Goal: Information Seeking & Learning: Find specific fact

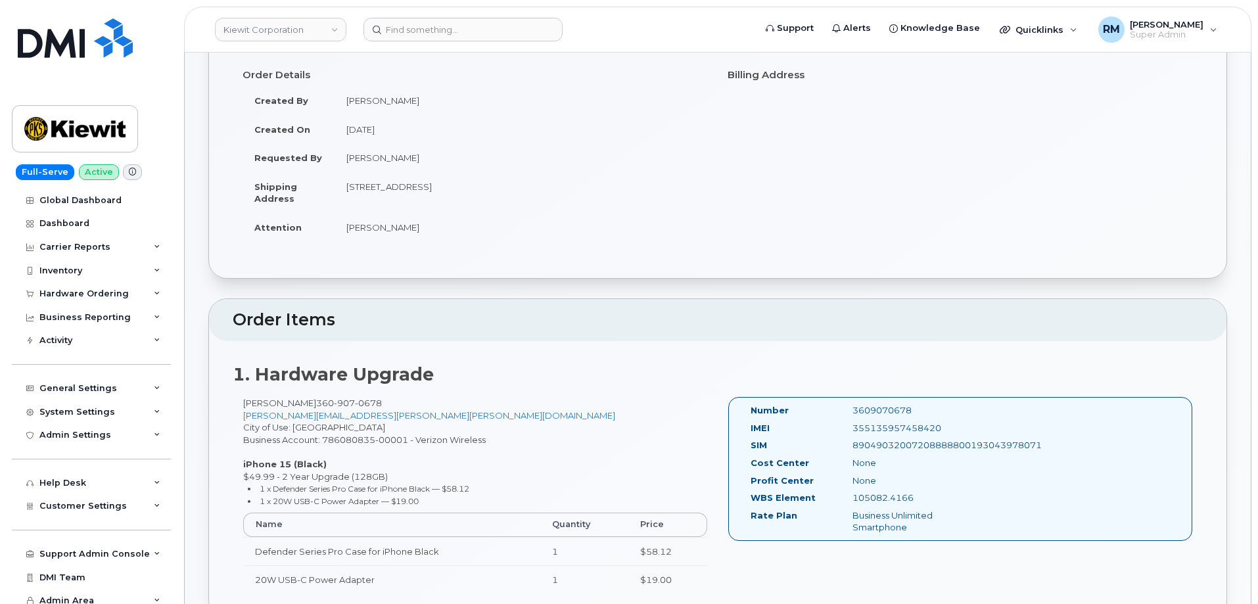
scroll to position [131, 0]
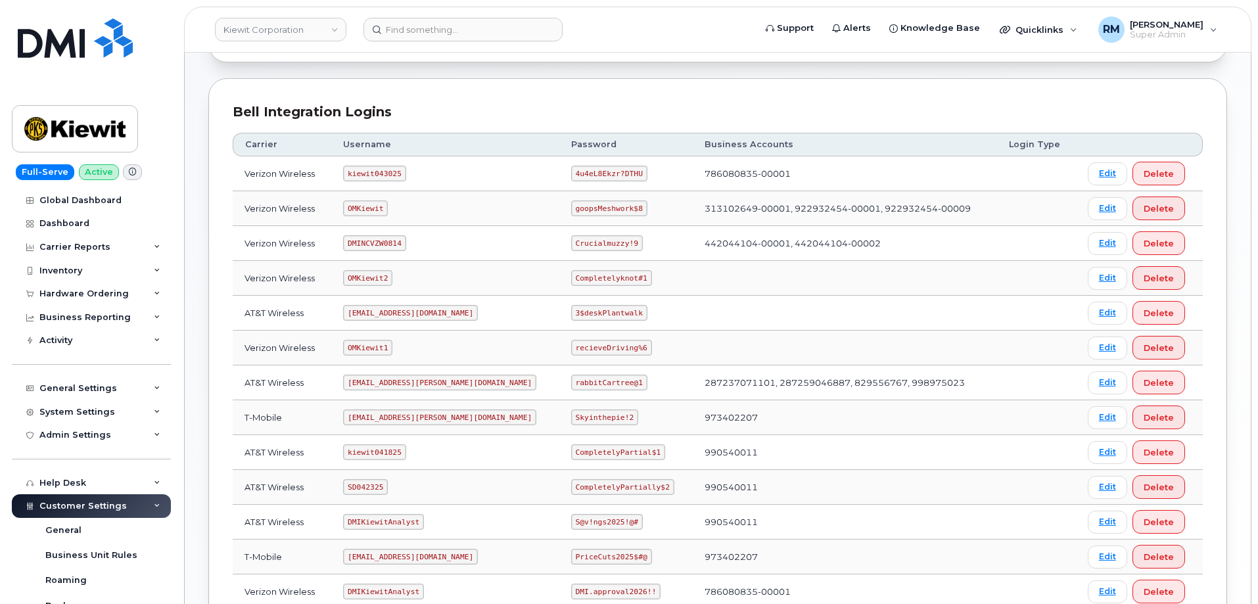
scroll to position [262, 0]
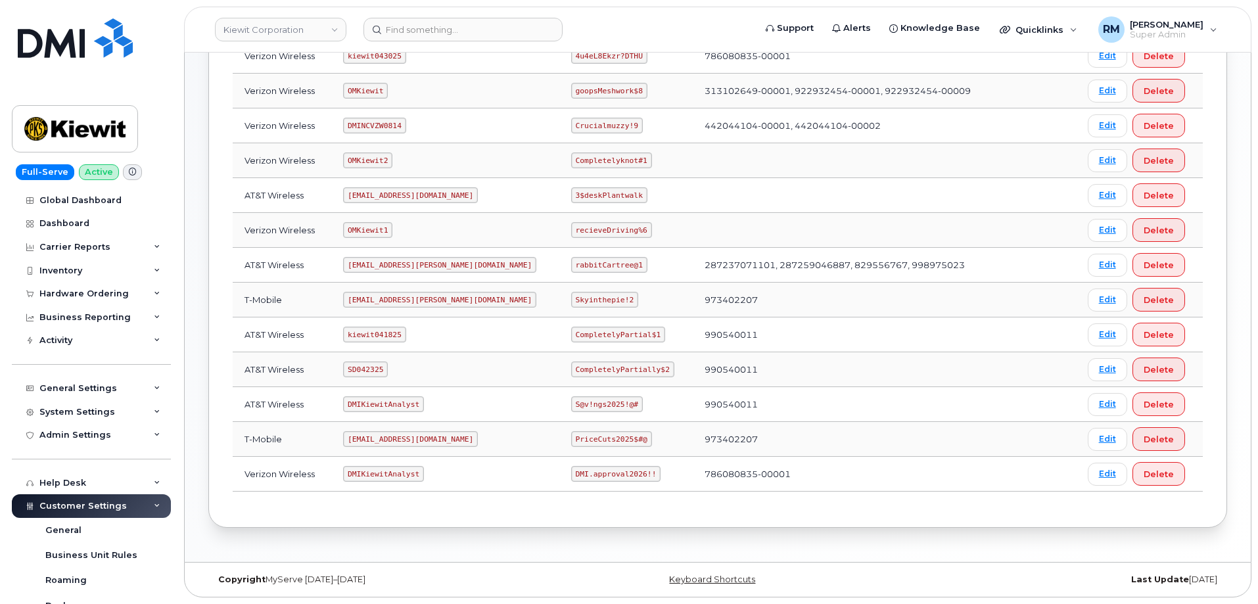
click at [372, 368] on code "SD042325" at bounding box center [365, 370] width 45 height 16
copy code "SD042325"
drag, startPoint x: 533, startPoint y: 368, endPoint x: 620, endPoint y: 369, distance: 87.4
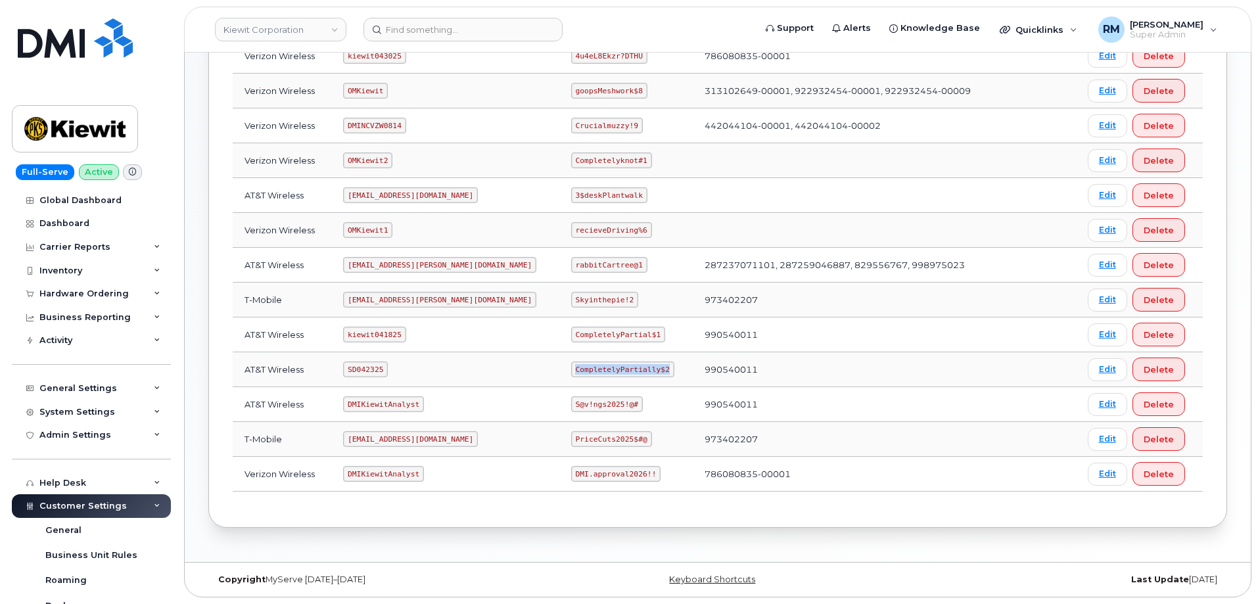
click at [620, 369] on code "CompletelyPartially$2" at bounding box center [622, 370] width 103 height 16
copy code "CompletelyPartially$2"
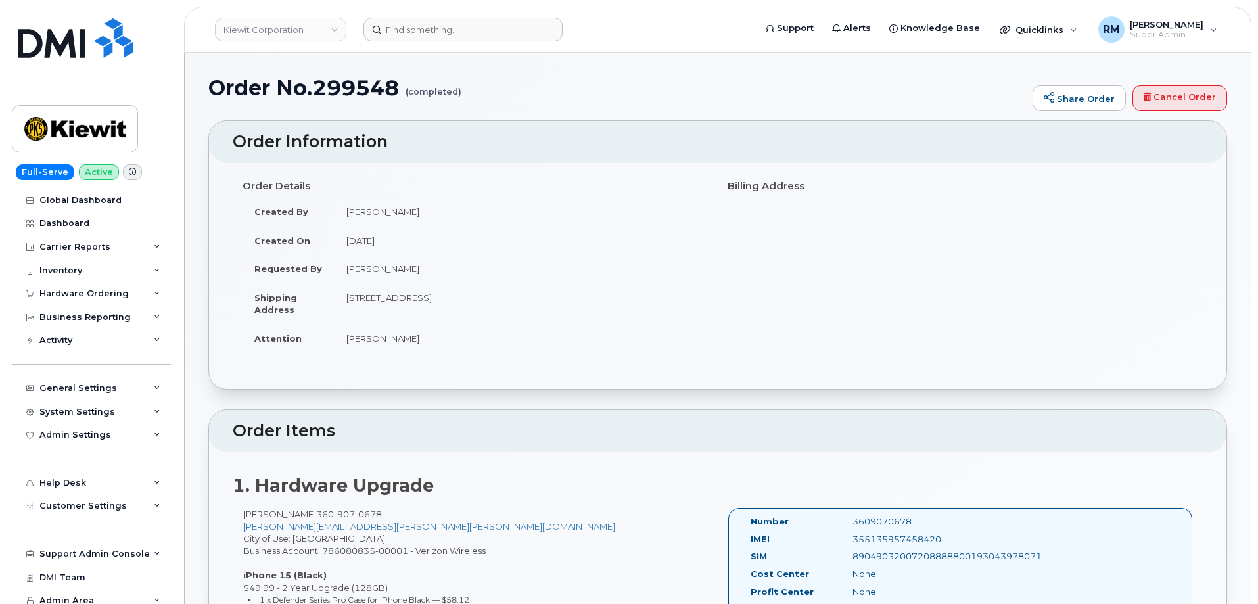
scroll to position [131, 0]
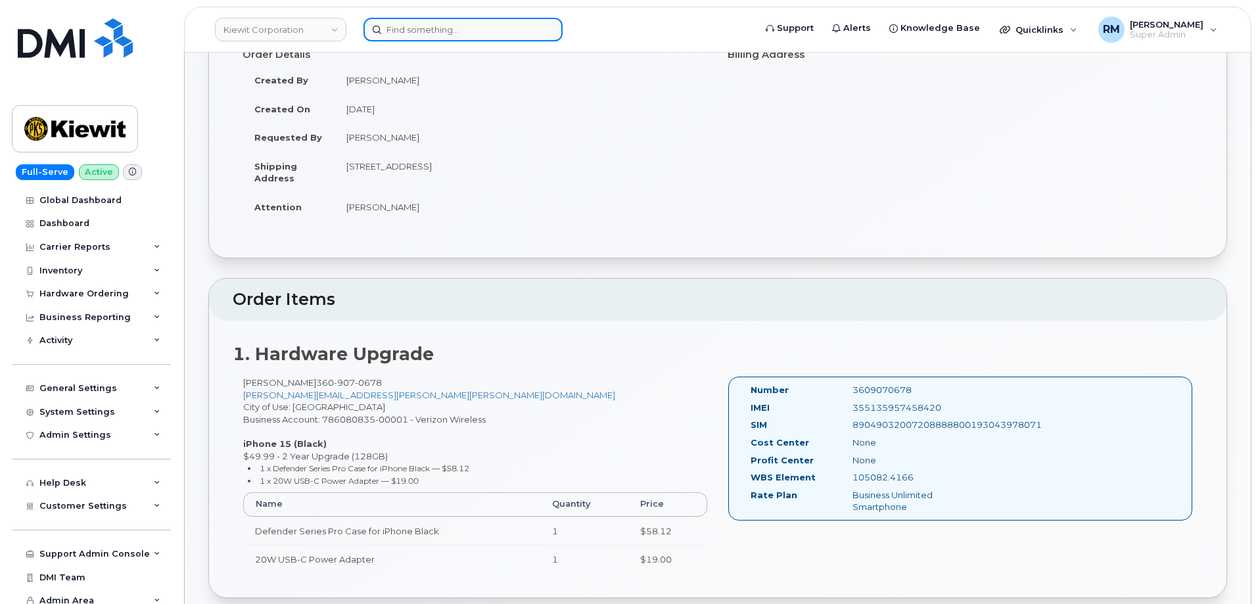
click at [400, 26] on input at bounding box center [463, 30] width 199 height 24
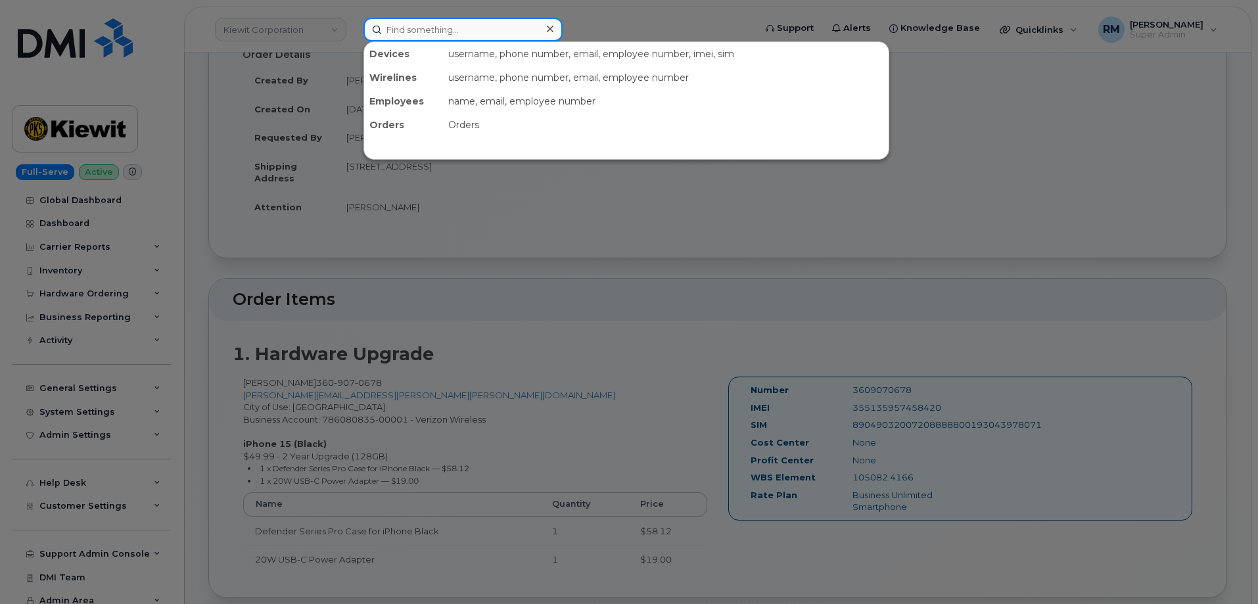
paste input "604-999-2203"
type input "604-999-2203"
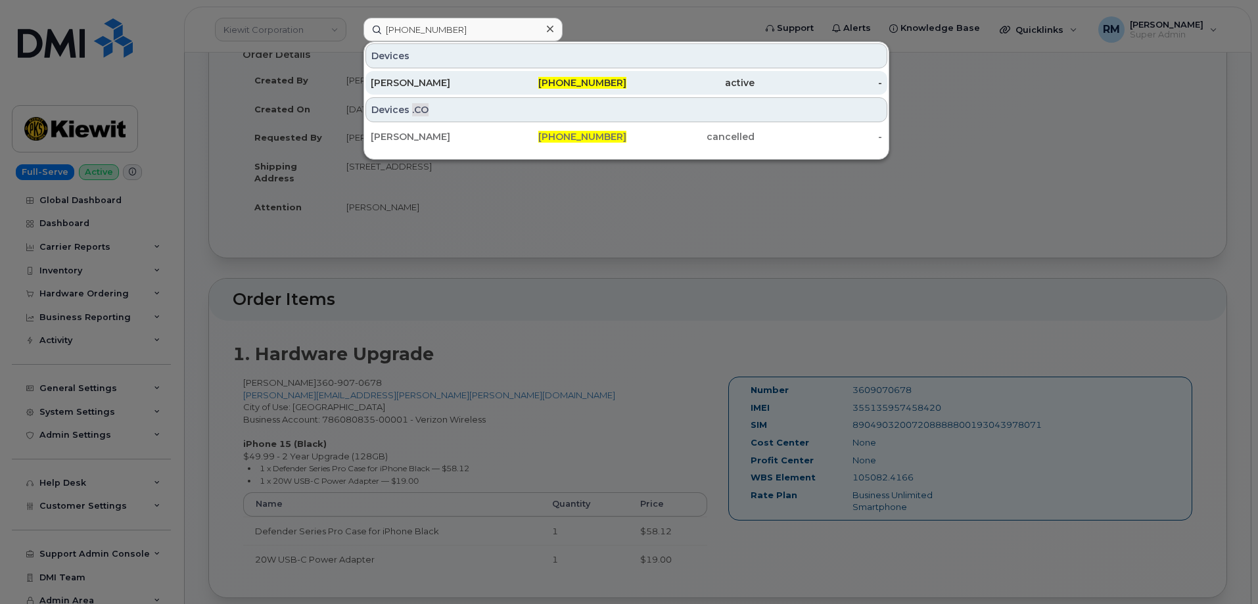
click at [427, 80] on div "Barbara Engstrom" at bounding box center [435, 82] width 128 height 13
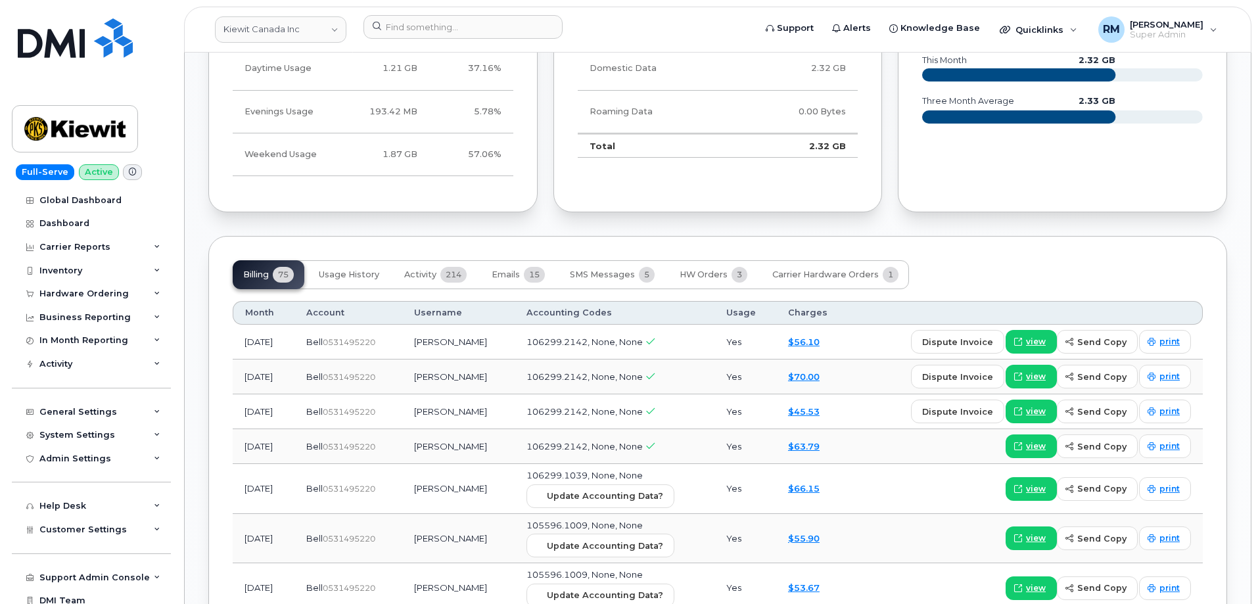
scroll to position [1446, 0]
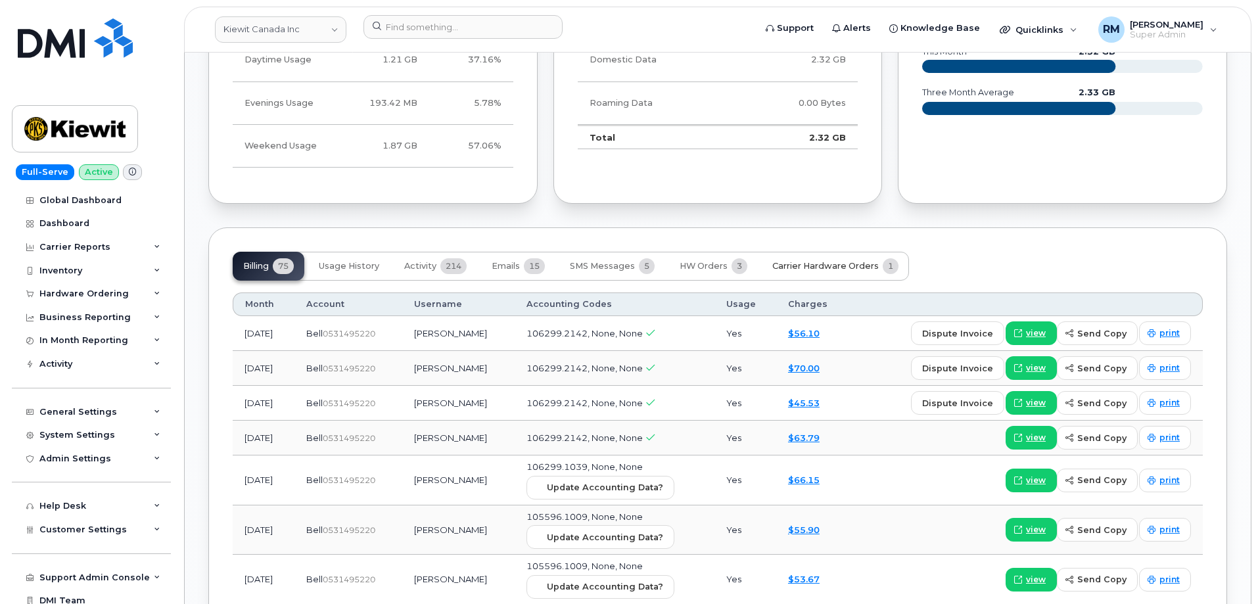
click at [851, 261] on span "Carrier Hardware Orders" at bounding box center [826, 266] width 107 height 11
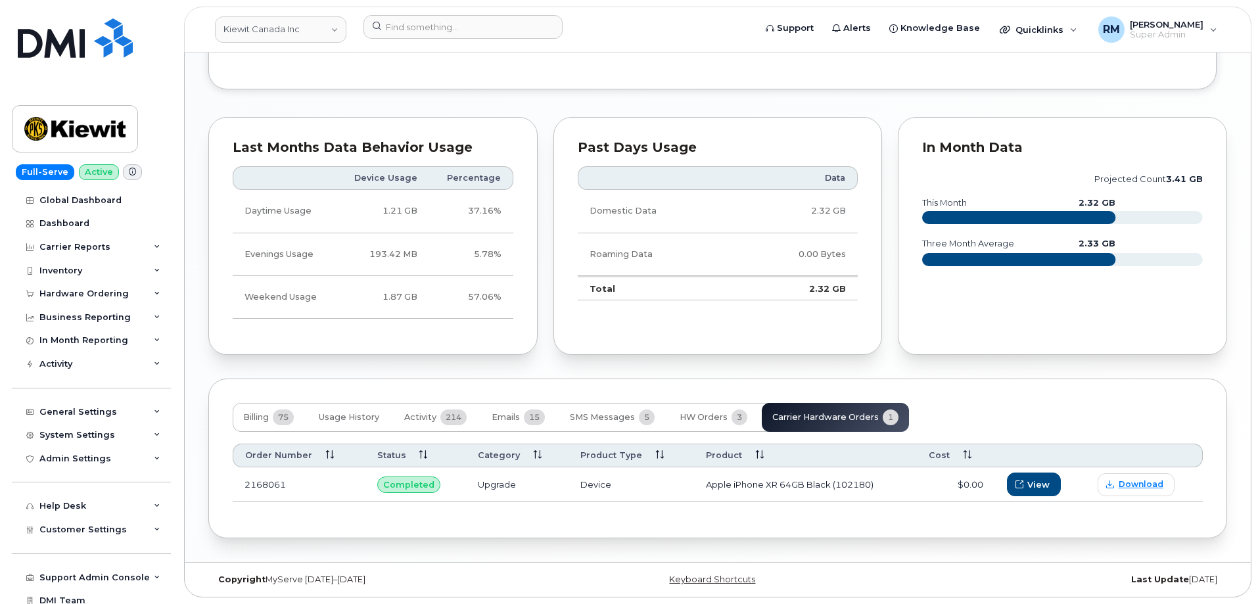
scroll to position [1283, 0]
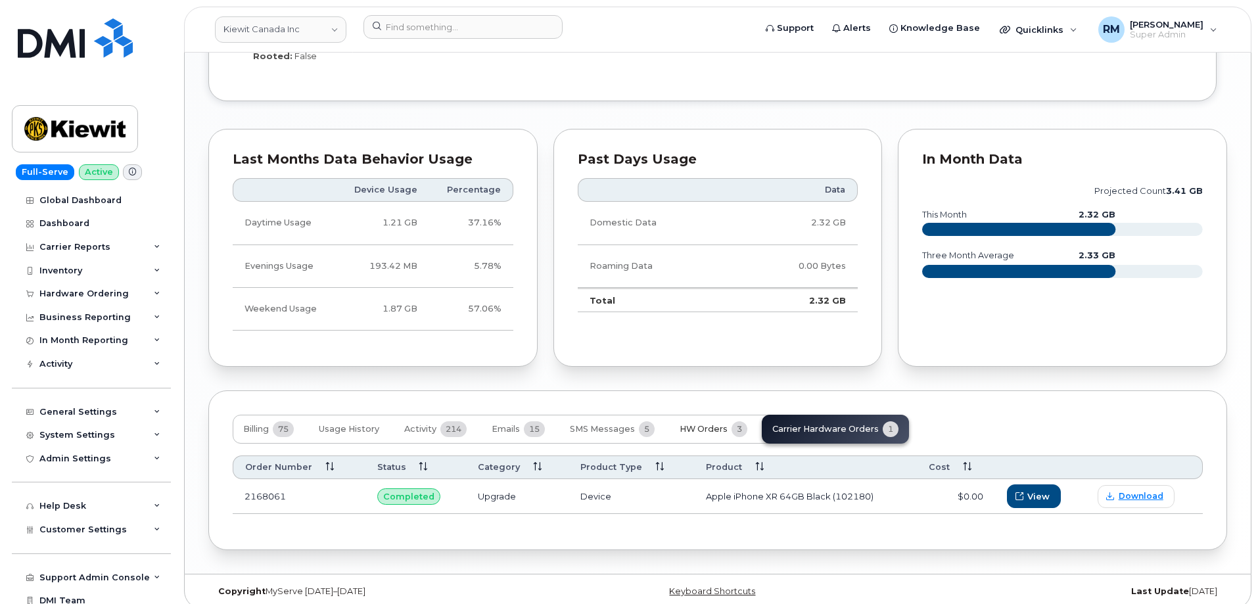
click at [696, 424] on span "HW Orders" at bounding box center [704, 429] width 48 height 11
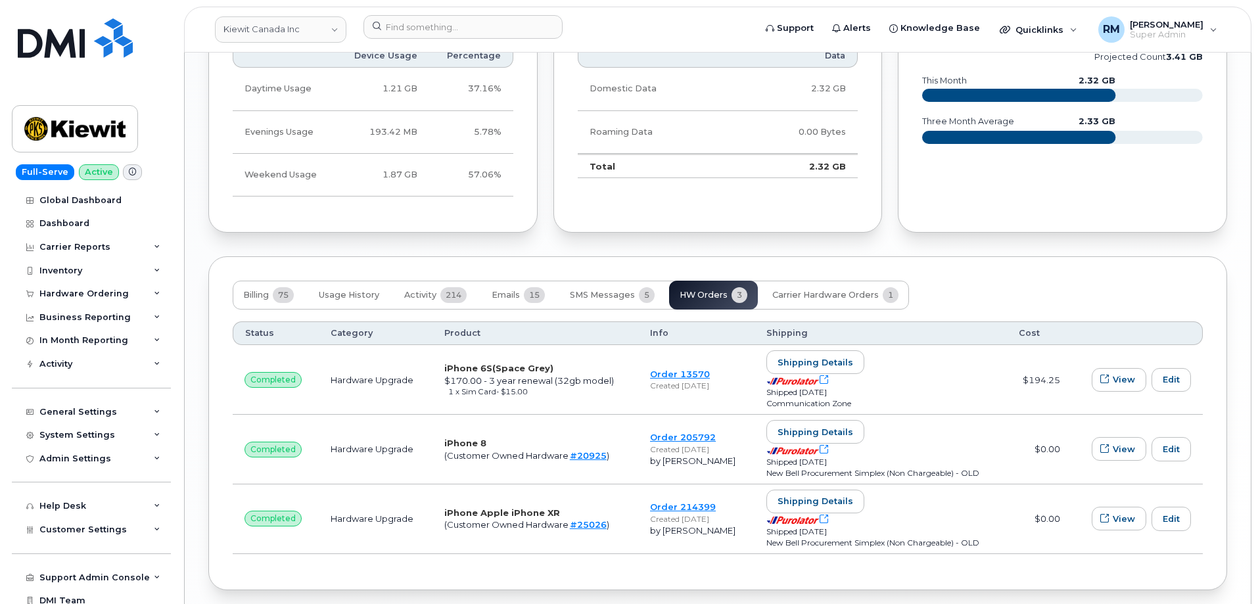
scroll to position [1458, 0]
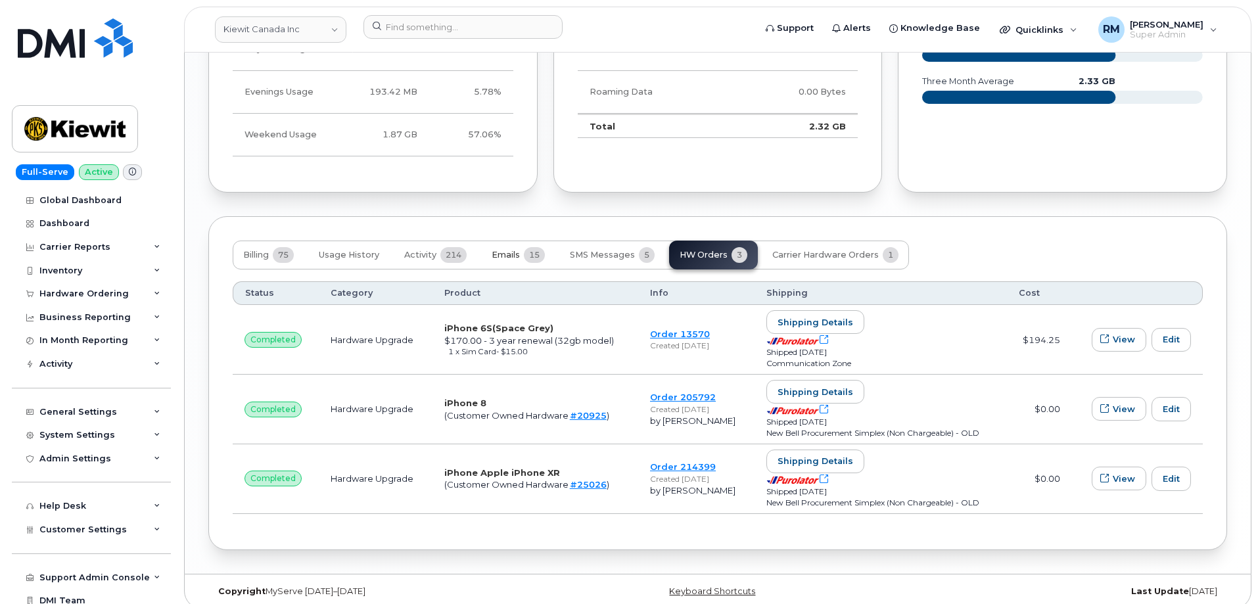
click at [520, 250] on span "Emails" at bounding box center [506, 255] width 28 height 11
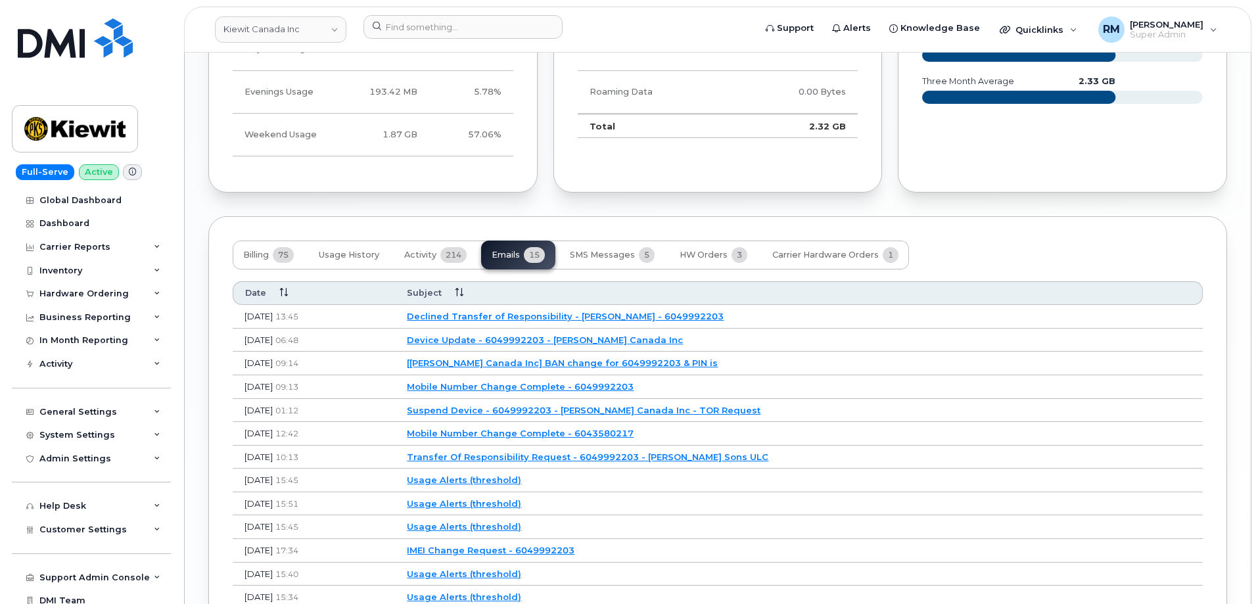
click at [648, 311] on link "Declined Transfer of Responsibility - Barbara Engstrom - 6049992203" at bounding box center [565, 316] width 317 height 11
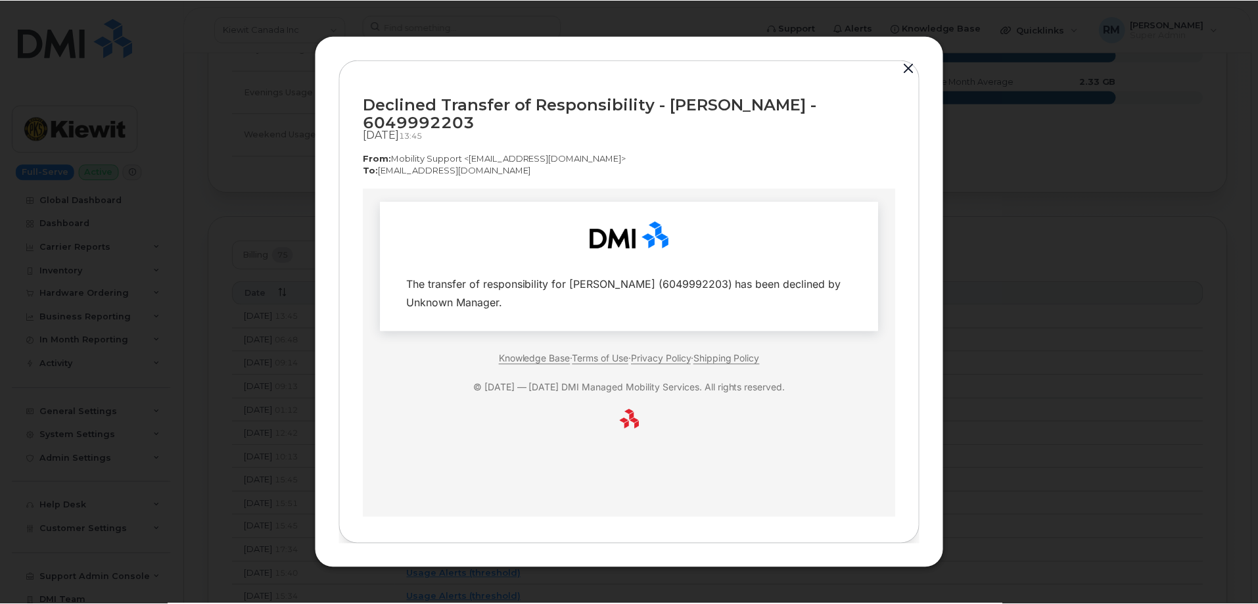
scroll to position [0, 0]
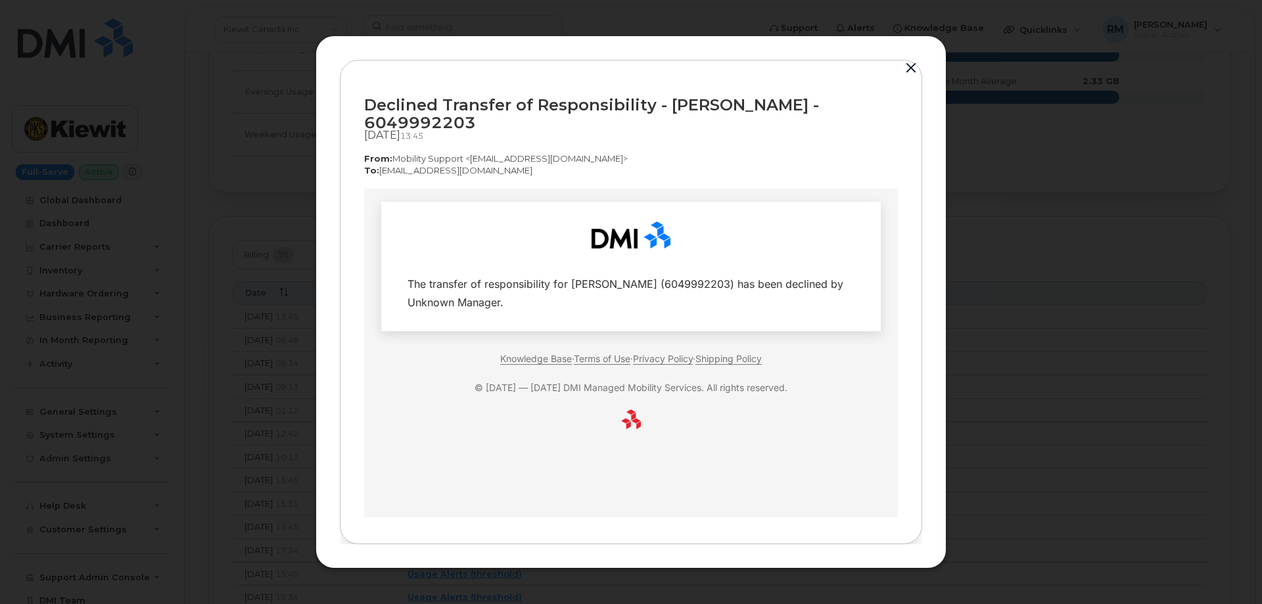
click at [911, 65] on button "button" at bounding box center [911, 68] width 20 height 18
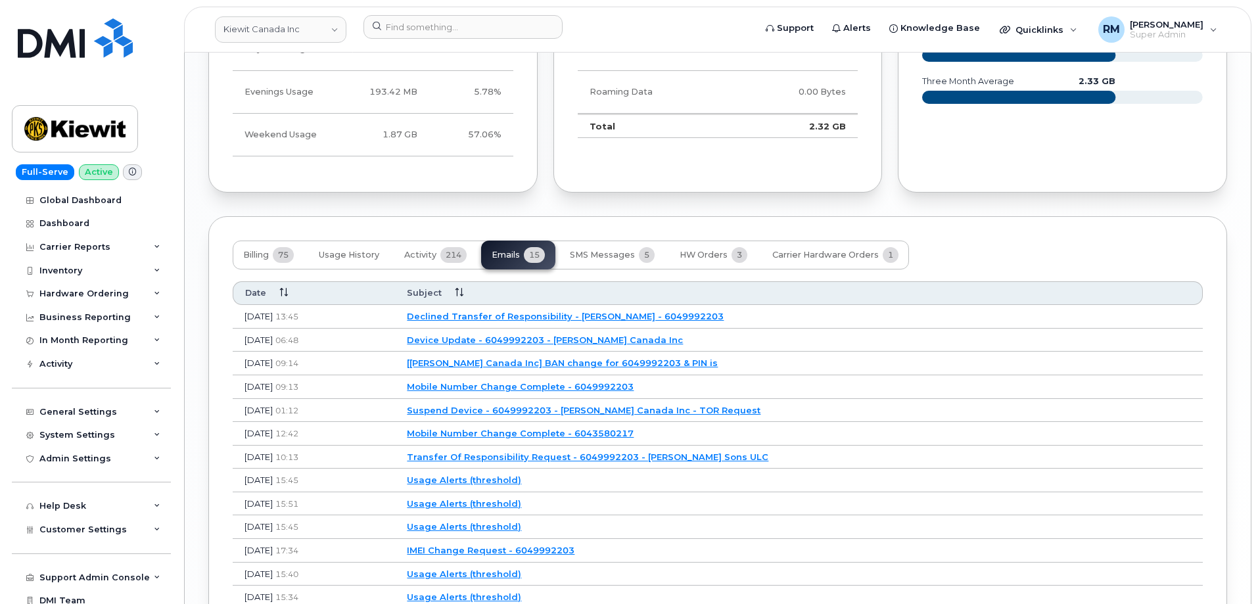
drag, startPoint x: 222, startPoint y: 179, endPoint x: 235, endPoint y: 187, distance: 15.1
click at [222, 179] on div "Last Months Data Behavior Usage Device Usage Percentage Daytime Usage 1.21 GB 3…" at bounding box center [372, 74] width 329 height 238
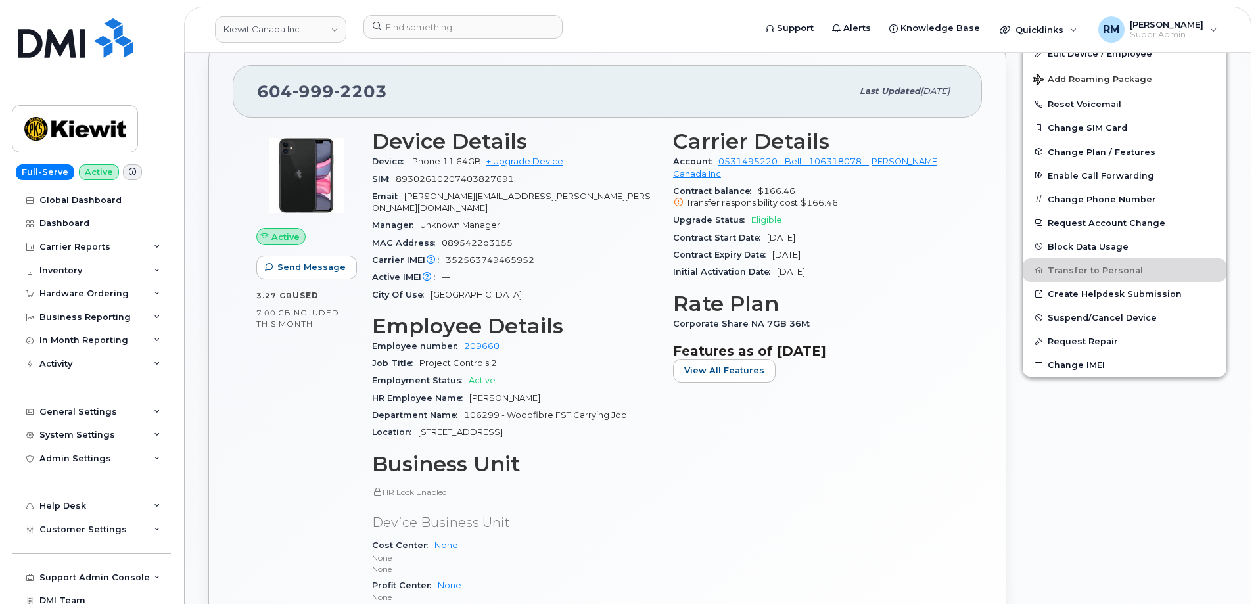
scroll to position [406, 0]
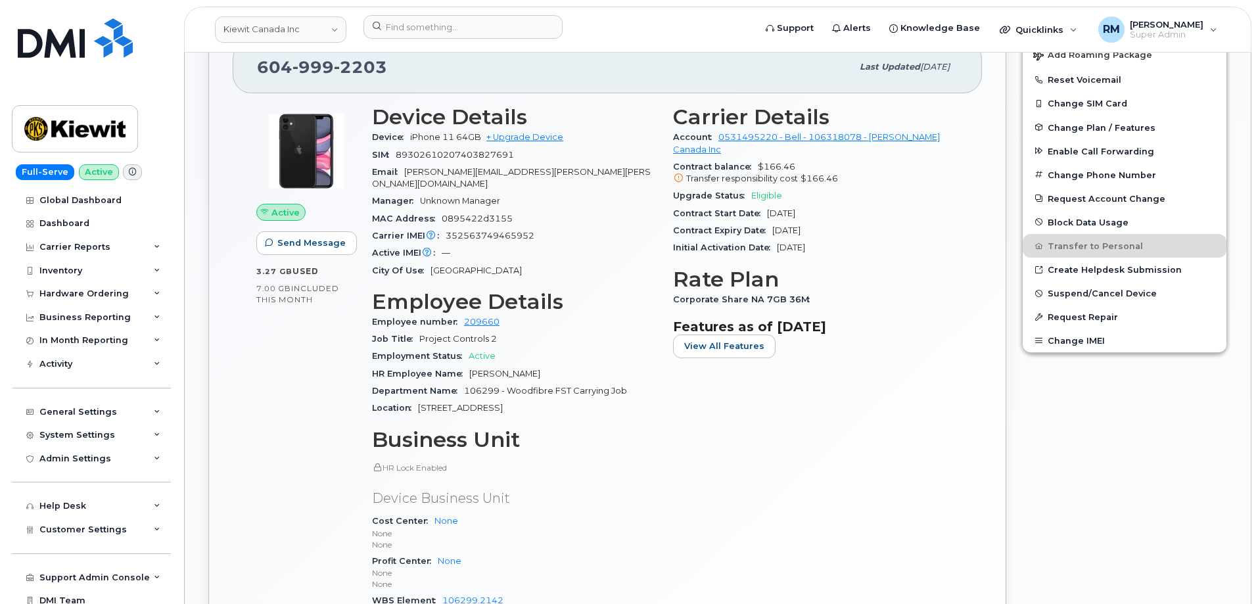
click at [231, 414] on div "604 999 2203 Last updated Sep 16, 2025 Active Send Message 3.27 GB  used 7.00 G…" at bounding box center [607, 371] width 798 height 710
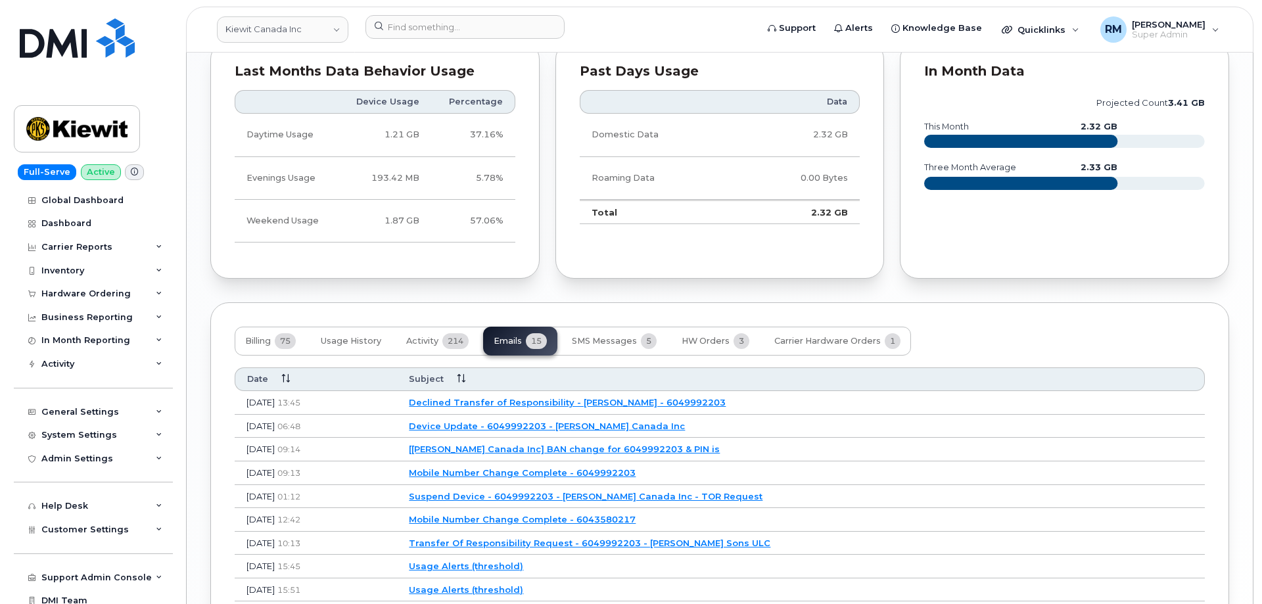
scroll to position [1392, 0]
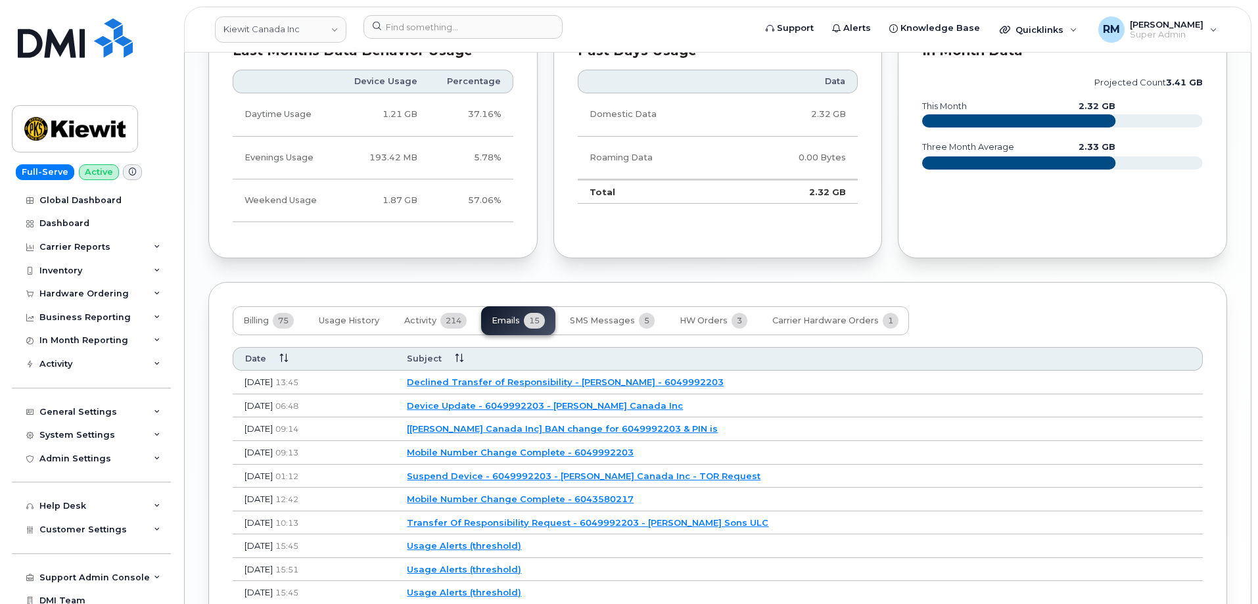
click at [498, 377] on link "Declined Transfer of Responsibility - Barbara Engstrom - 6049992203" at bounding box center [565, 382] width 317 height 11
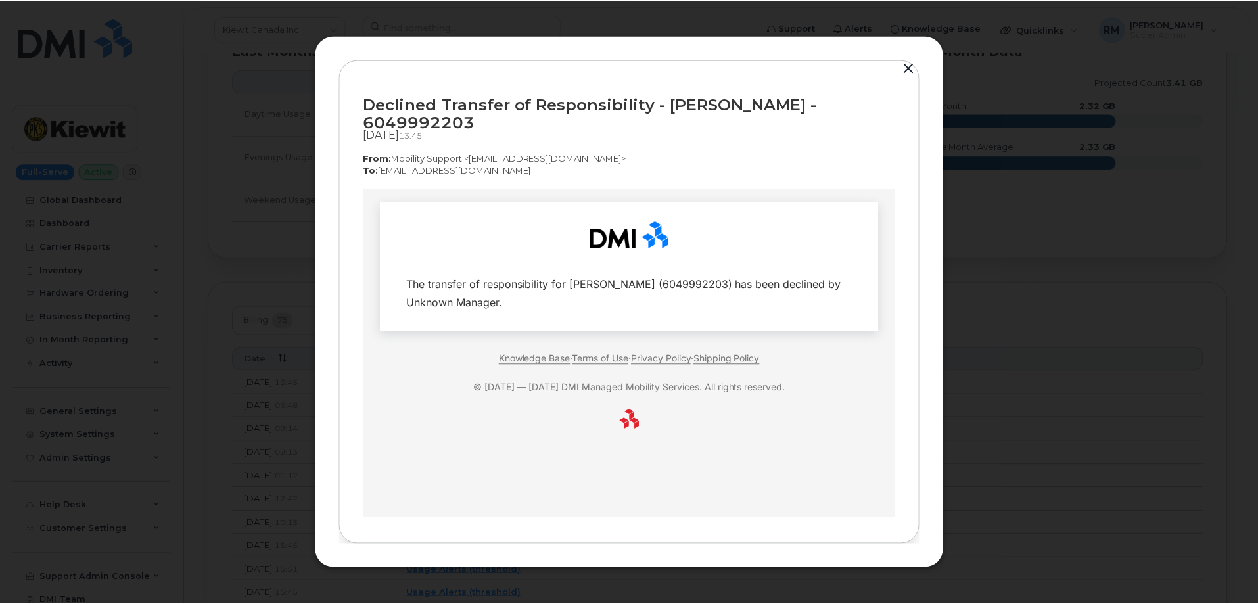
scroll to position [0, 0]
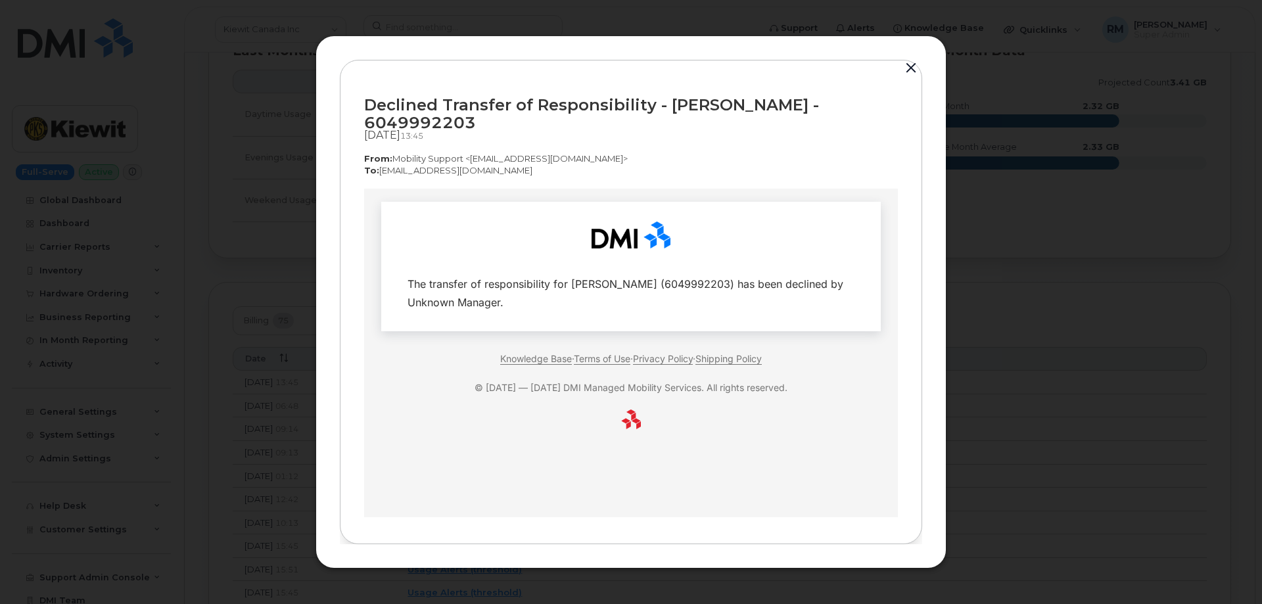
click at [913, 63] on button "button" at bounding box center [911, 68] width 20 height 18
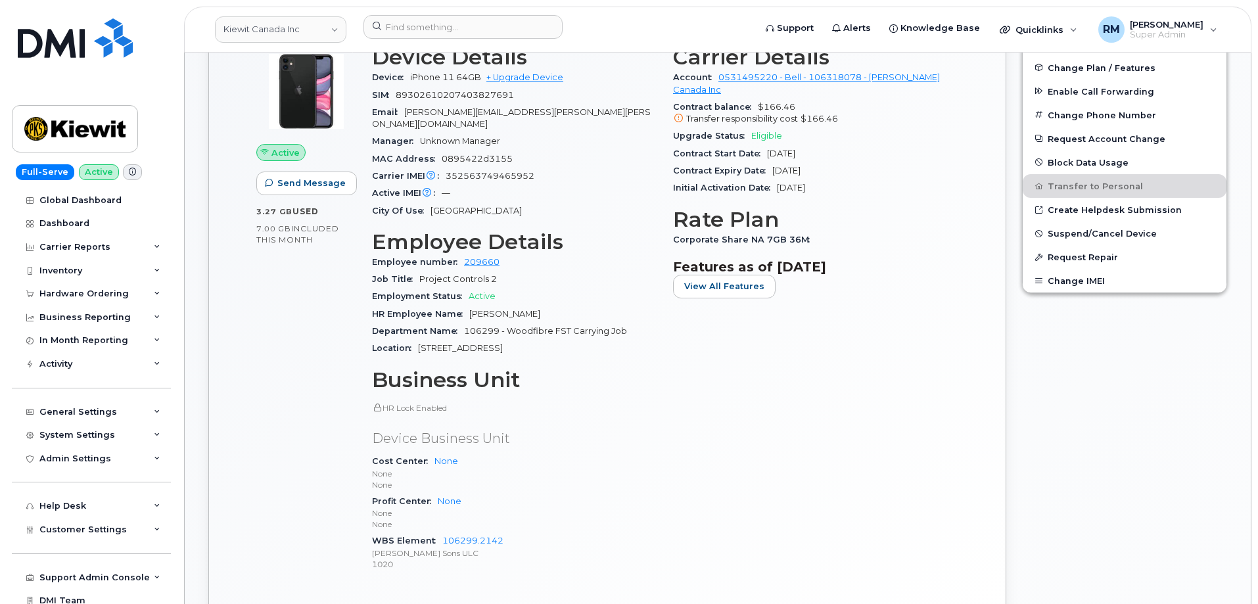
scroll to position [274, 0]
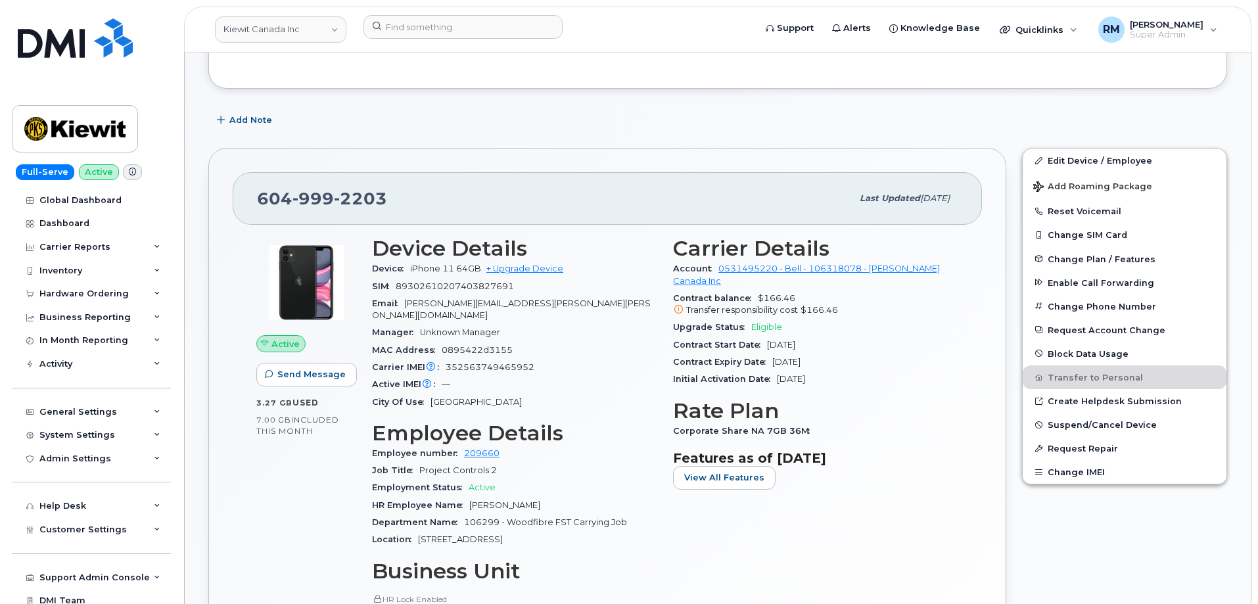
click at [982, 396] on div "604 999 2203 Last updated Sep 16, 2025 Active Send Message 3.27 GB  used 7.00 G…" at bounding box center [607, 503] width 798 height 710
click at [938, 399] on h3 "Rate Plan" at bounding box center [815, 411] width 285 height 24
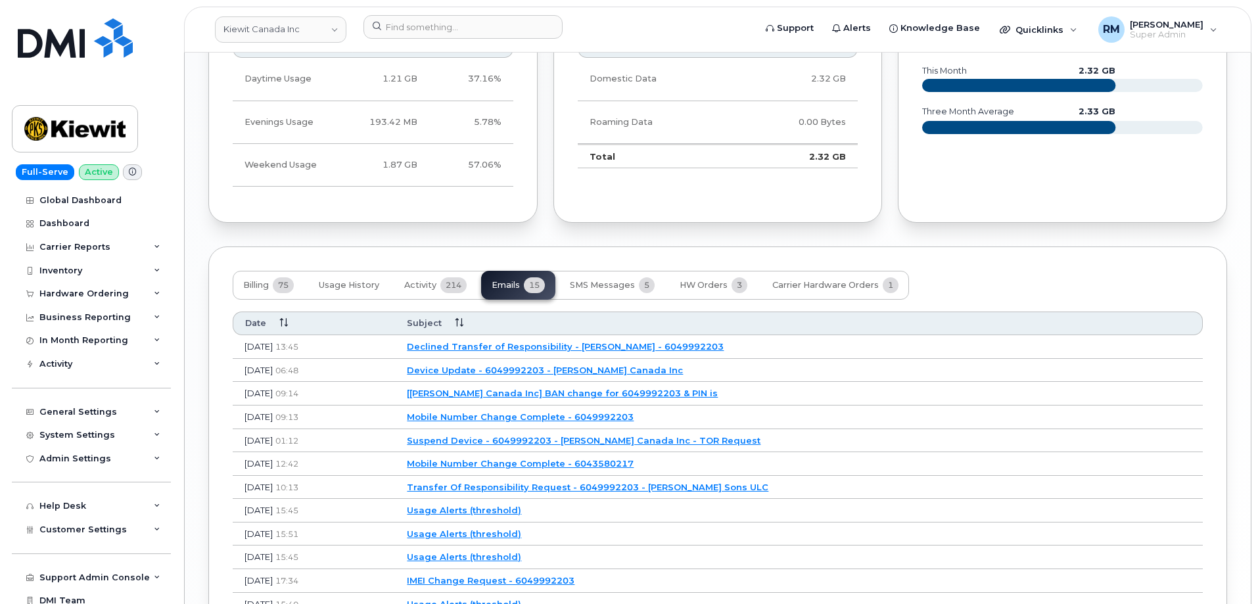
scroll to position [1458, 0]
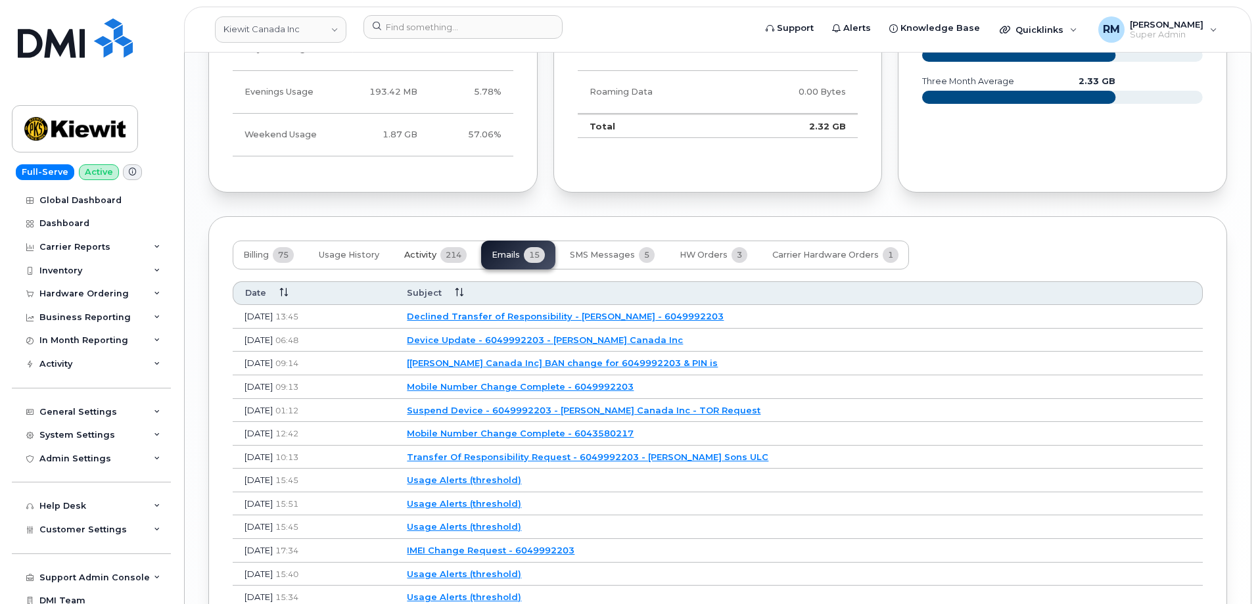
click at [419, 250] on span "Activity" at bounding box center [420, 255] width 32 height 11
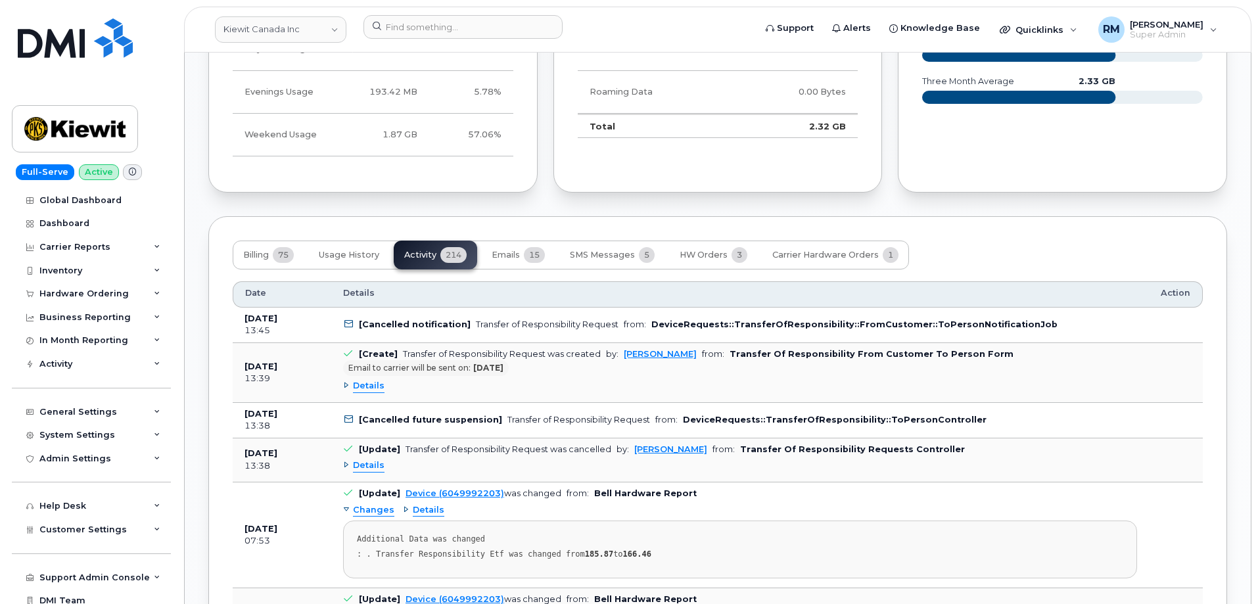
click at [356, 380] on span "Details" at bounding box center [369, 386] width 32 height 12
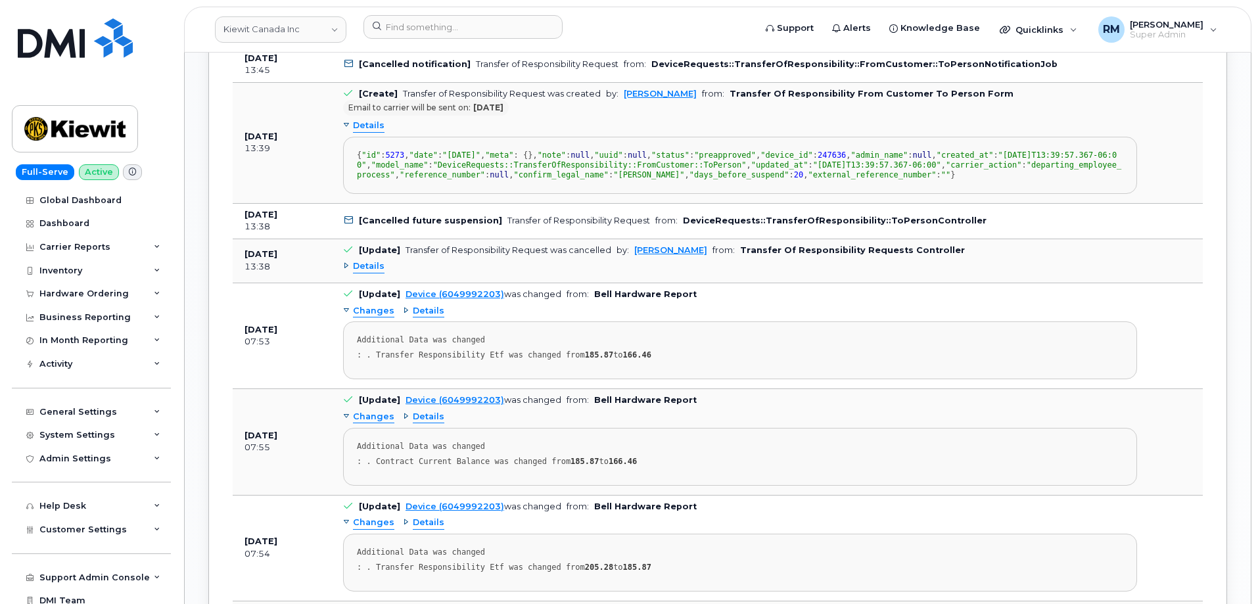
scroll to position [1721, 0]
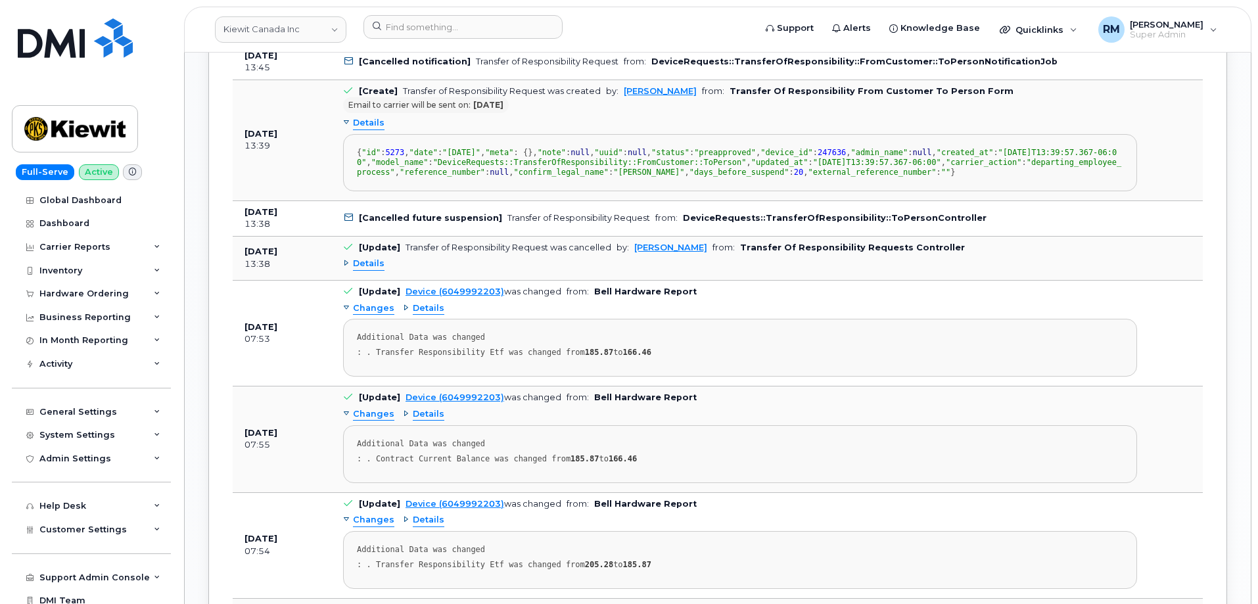
click at [358, 270] on span "Details" at bounding box center [369, 264] width 32 height 12
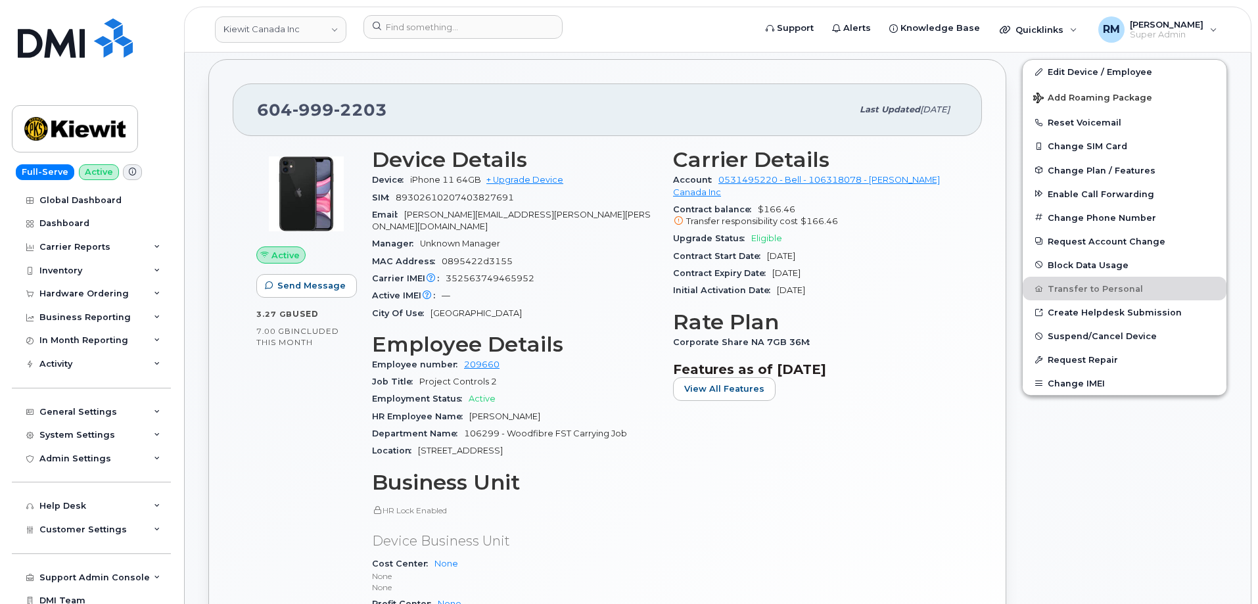
scroll to position [340, 0]
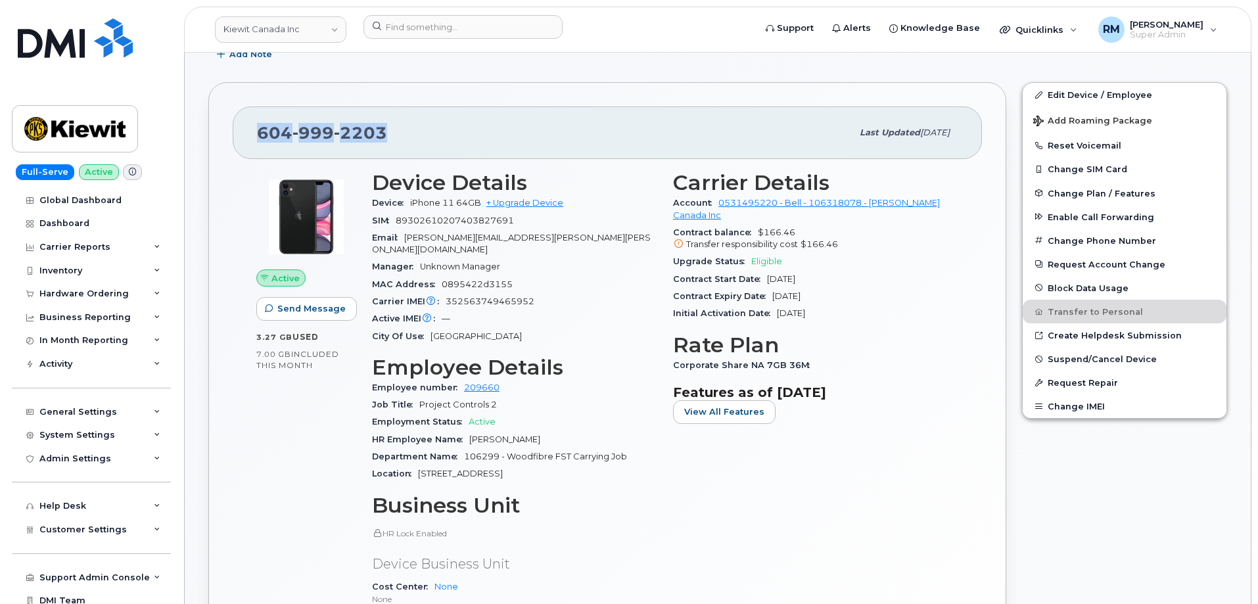
drag, startPoint x: 402, startPoint y: 128, endPoint x: 245, endPoint y: 128, distance: 157.1
click at [245, 128] on div "604 999 2203 Last updated Sep 16, 2025" at bounding box center [608, 133] width 750 height 53
copy span "604 999 2203"
drag, startPoint x: 494, startPoint y: 236, endPoint x: 403, endPoint y: 240, distance: 91.5
click at [403, 240] on div "Email BARBARA.ENGSTROM@KIEWIT.COM" at bounding box center [514, 244] width 285 height 30
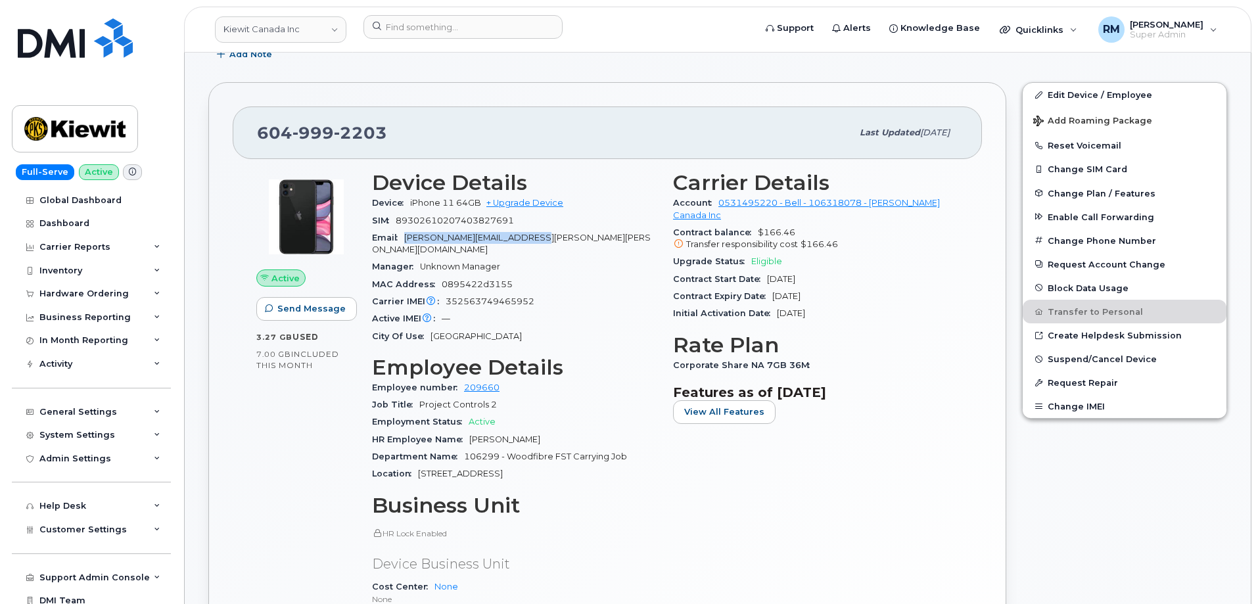
copy span "BARBARA.ENGSTROM@KIEWIT.COM"
click at [471, 297] on span "352563749465952" at bounding box center [490, 302] width 89 height 10
copy span "352563749465952"
drag, startPoint x: 535, startPoint y: 461, endPoint x: 416, endPoint y: 464, distance: 118.4
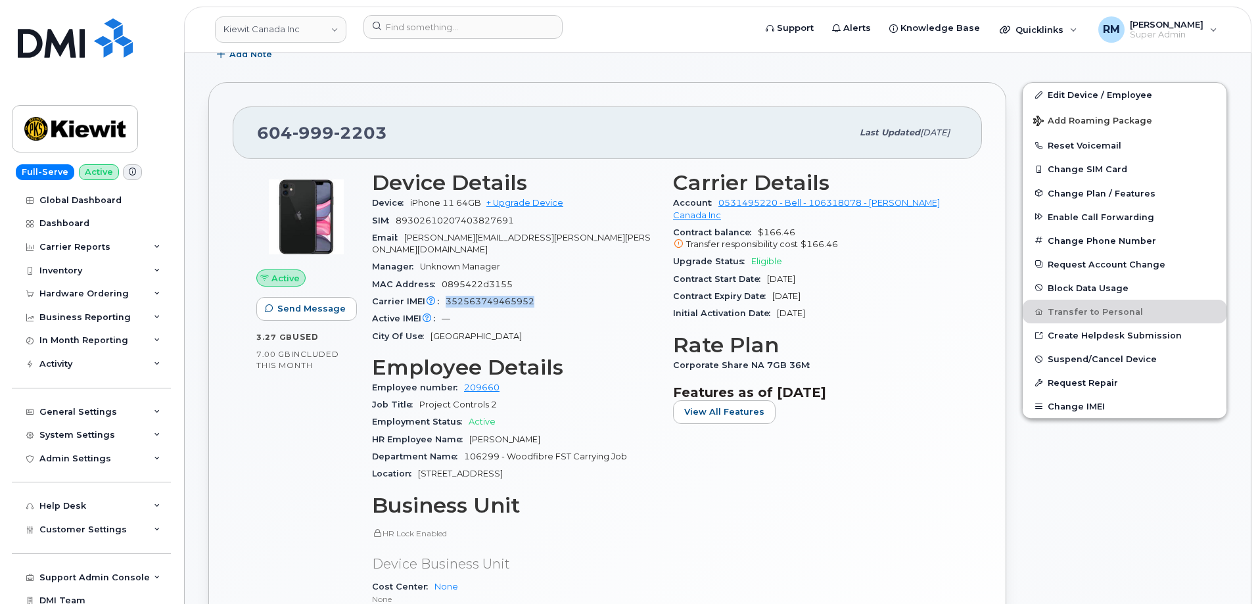
click at [416, 466] on div "Location 310-4350 Still Creek Dr" at bounding box center [514, 474] width 285 height 17
copy span "310-4350 Still Creek Dr"
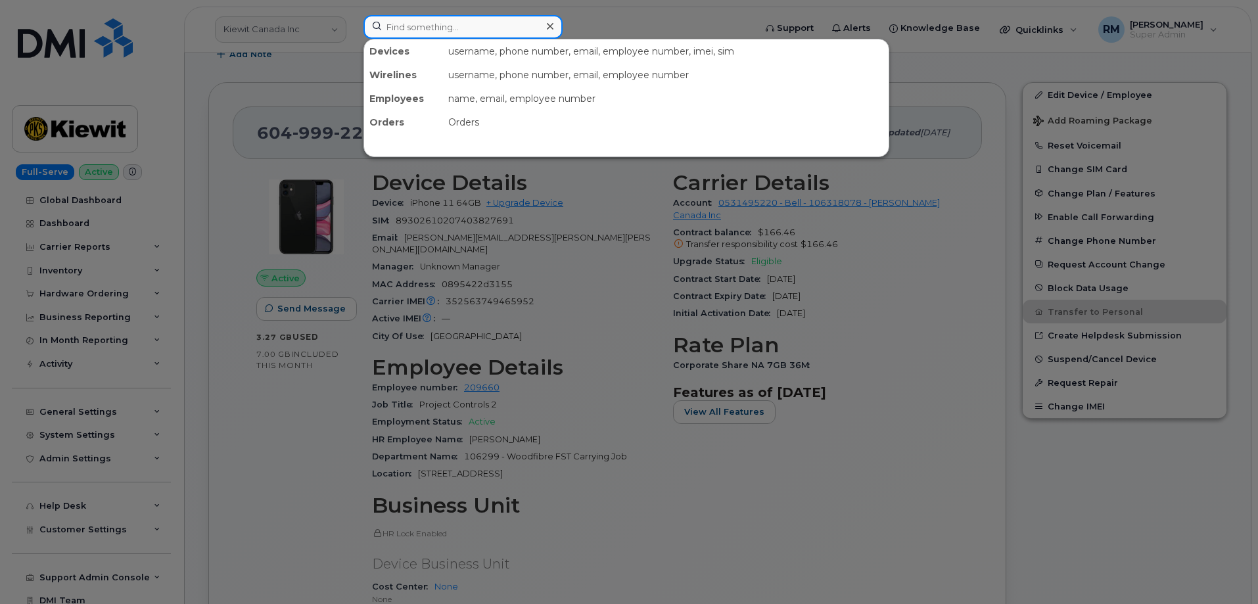
click at [442, 31] on input at bounding box center [463, 27] width 199 height 24
paste input "LORNE CALEY"
type input "LORNE CALEY"
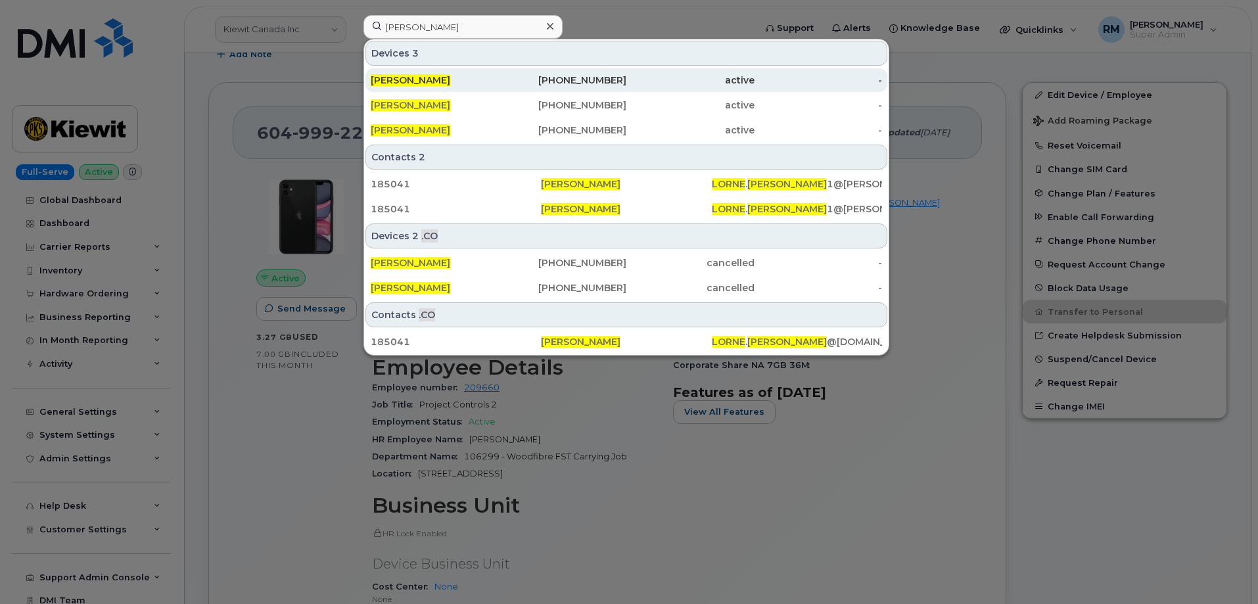
click at [462, 83] on div "LORNE CALEY" at bounding box center [435, 80] width 128 height 13
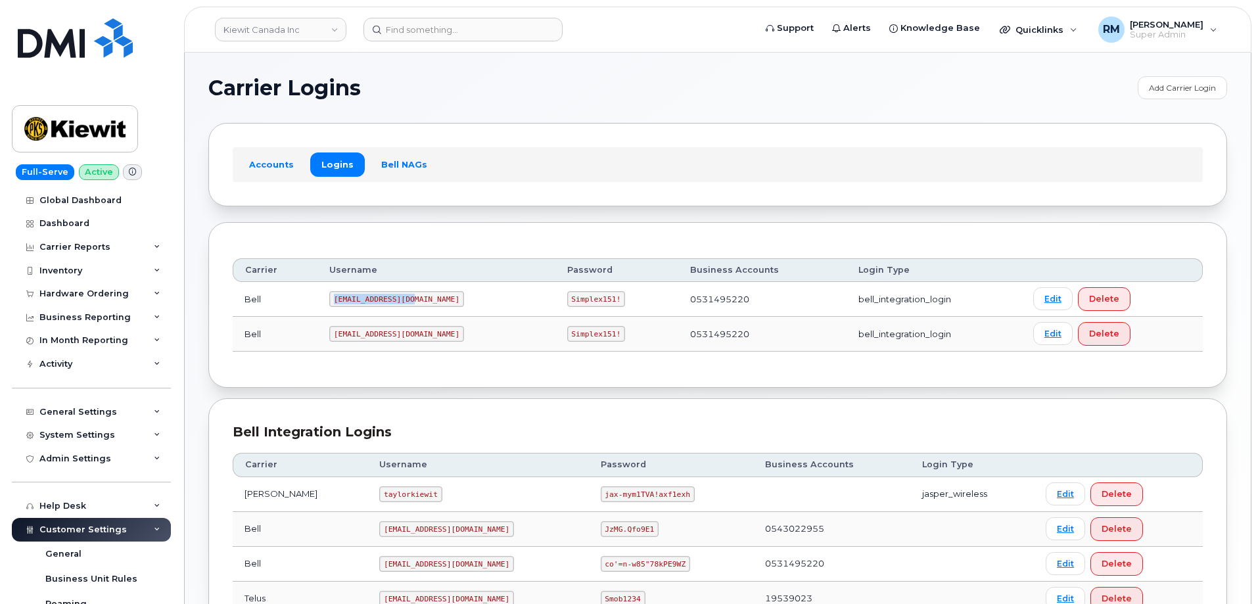
drag, startPoint x: 335, startPoint y: 298, endPoint x: 418, endPoint y: 294, distance: 83.0
click at [418, 294] on td "1PeterK@myserve.ca" at bounding box center [437, 299] width 238 height 35
copy code "1PeterK@myserve.ca"
drag, startPoint x: 526, startPoint y: 300, endPoint x: 577, endPoint y: 298, distance: 51.3
click at [577, 298] on td "Simplex151!" at bounding box center [617, 299] width 123 height 35
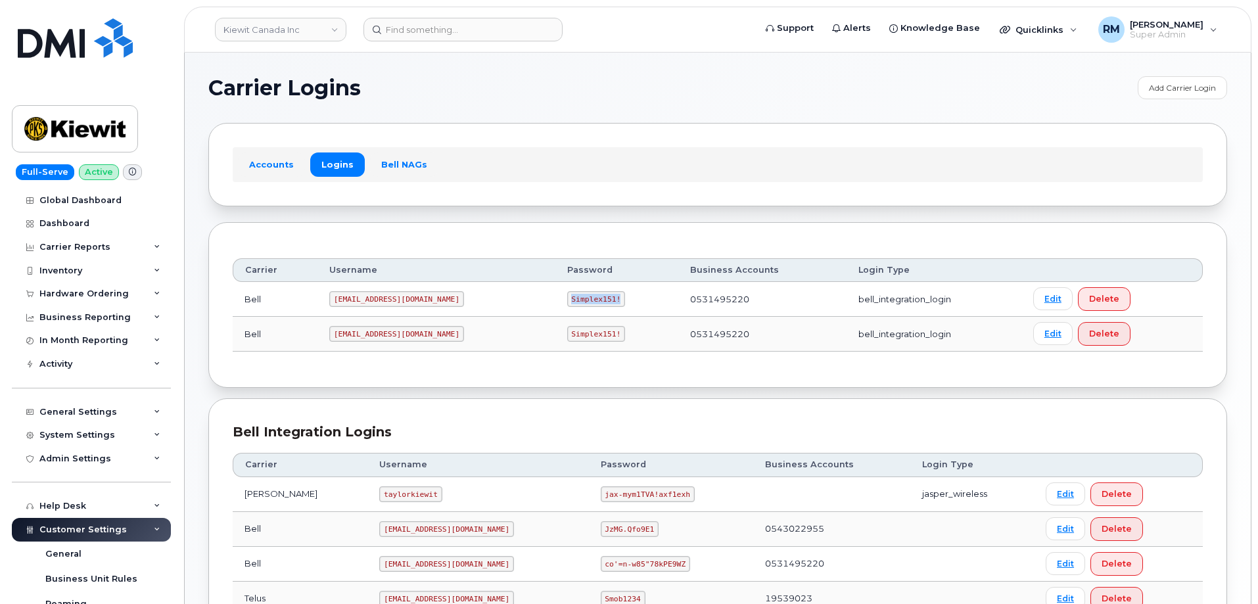
copy code "Simplex151!"
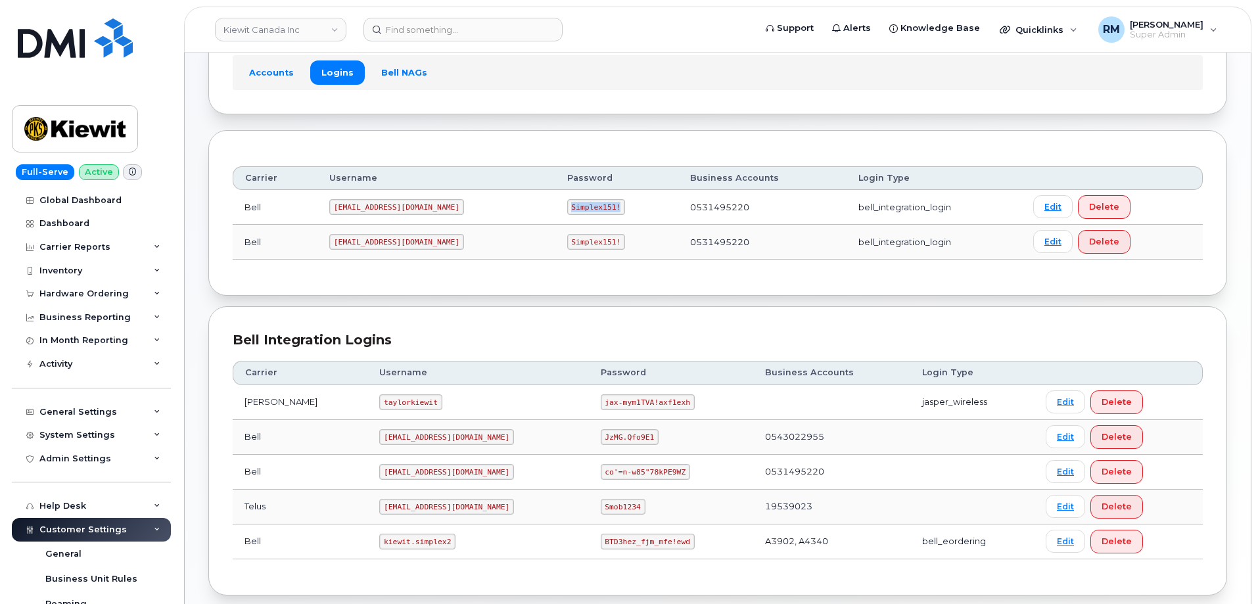
scroll to position [160, 0]
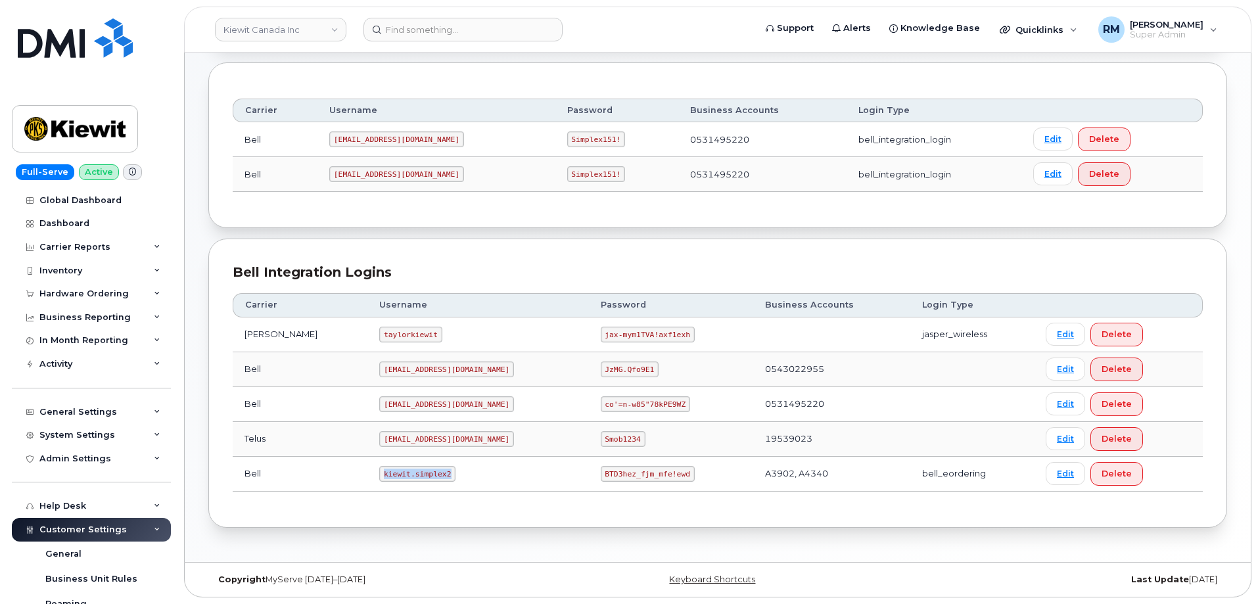
drag, startPoint x: 356, startPoint y: 471, endPoint x: 441, endPoint y: 461, distance: 84.8
click at [429, 473] on td "kiewit.simplex2" at bounding box center [478, 474] width 221 height 35
copy code "kiewit.simplex2"
drag, startPoint x: 558, startPoint y: 475, endPoint x: 667, endPoint y: 469, distance: 109.3
click at [667, 469] on td "BTD3hez_fjm_mfe!ewd" at bounding box center [671, 474] width 164 height 35
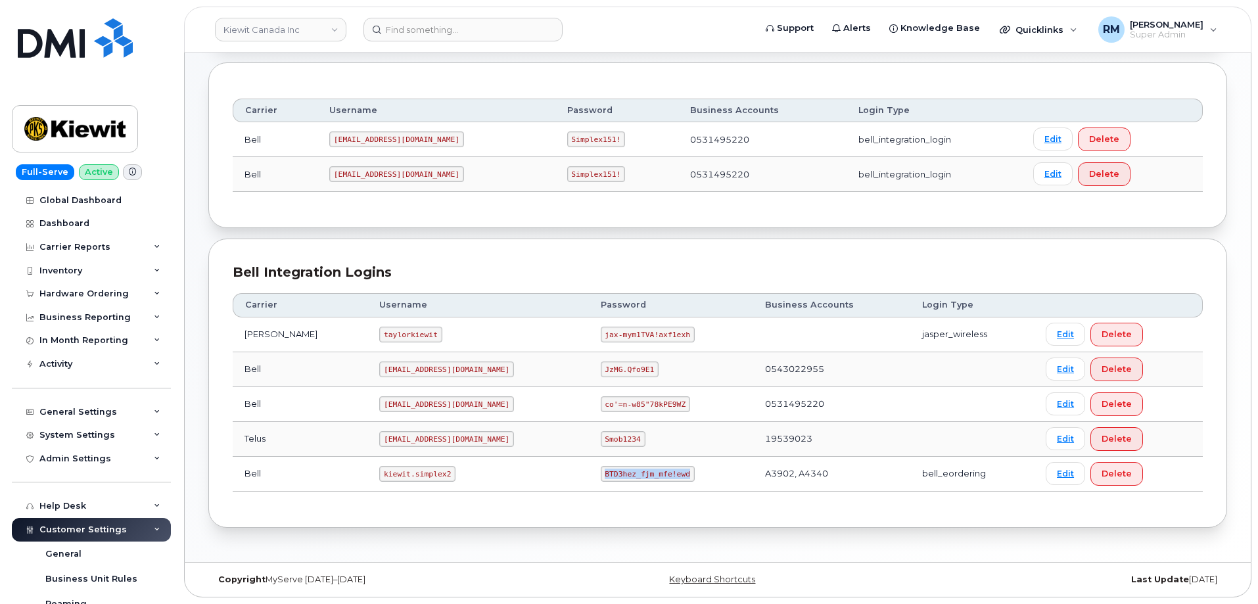
copy code "BTD3hez_fjm_mfe!ewd"
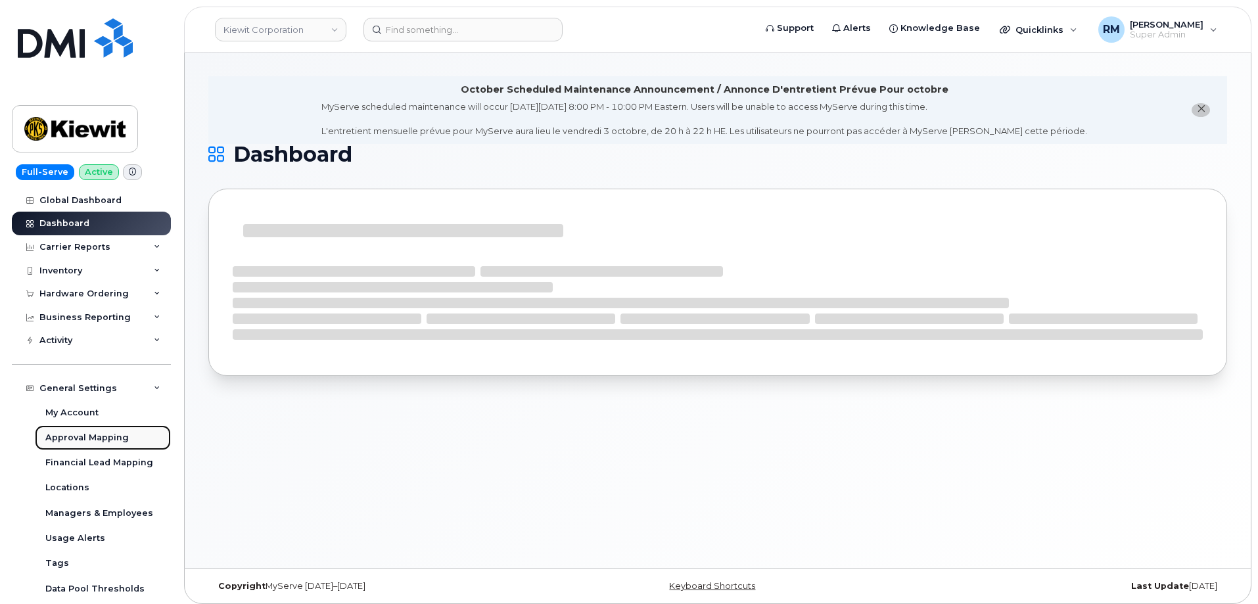
click at [84, 438] on div "Approval Mapping" at bounding box center [87, 438] width 84 height 12
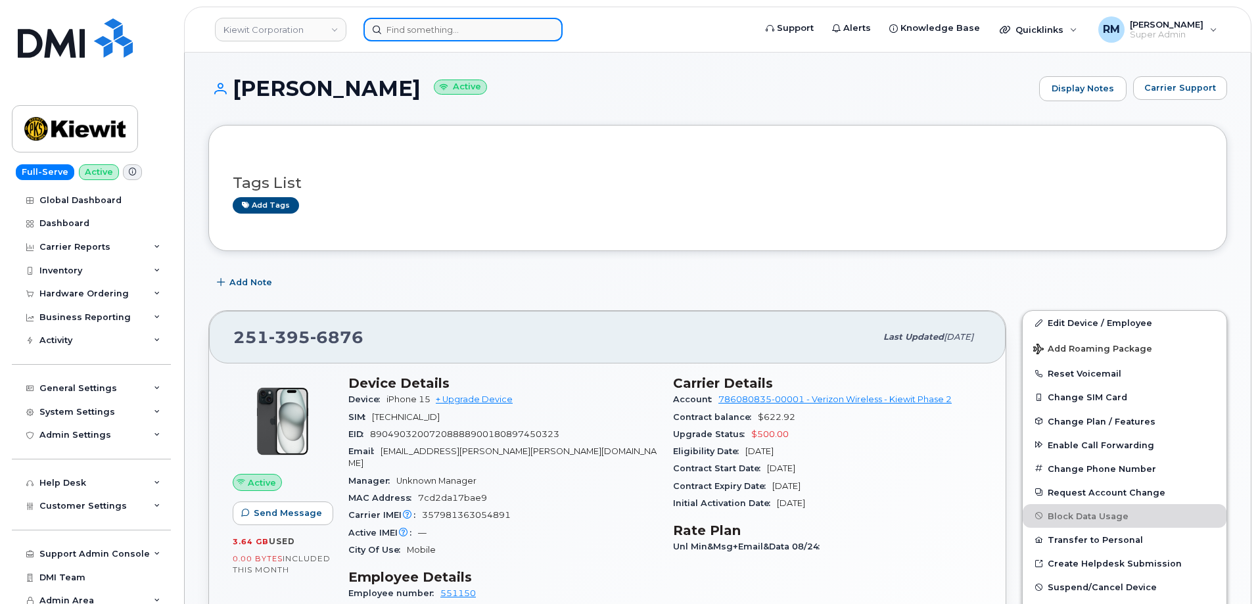
click at [399, 32] on input at bounding box center [463, 30] width 199 height 24
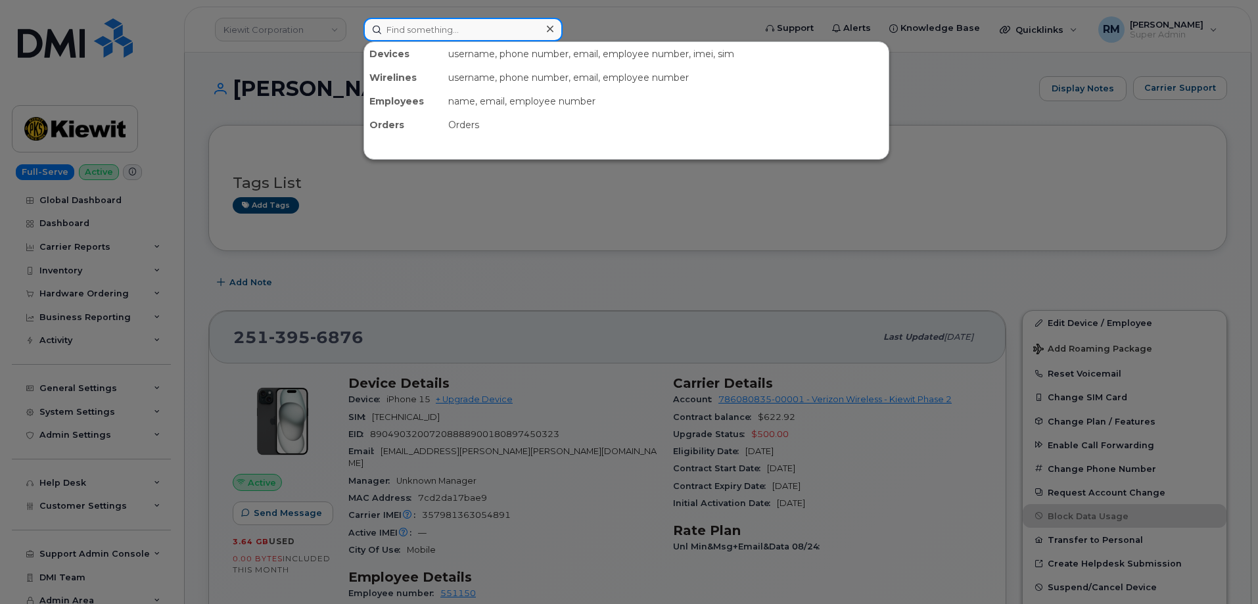
paste input "301049"
type input "301049"
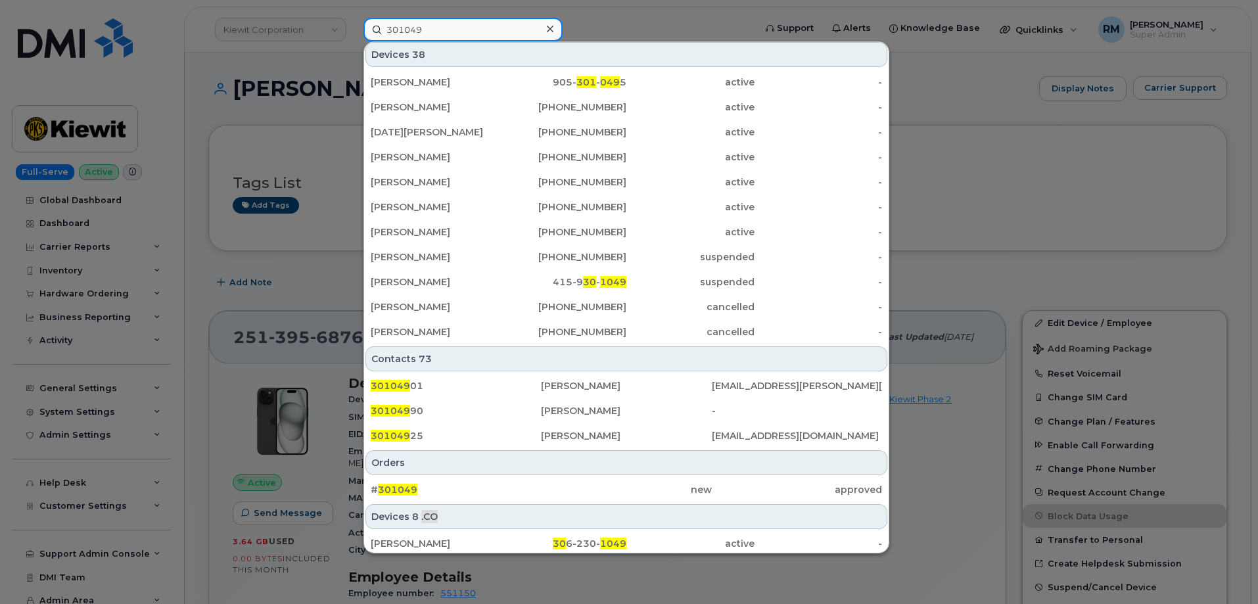
scroll to position [333, 0]
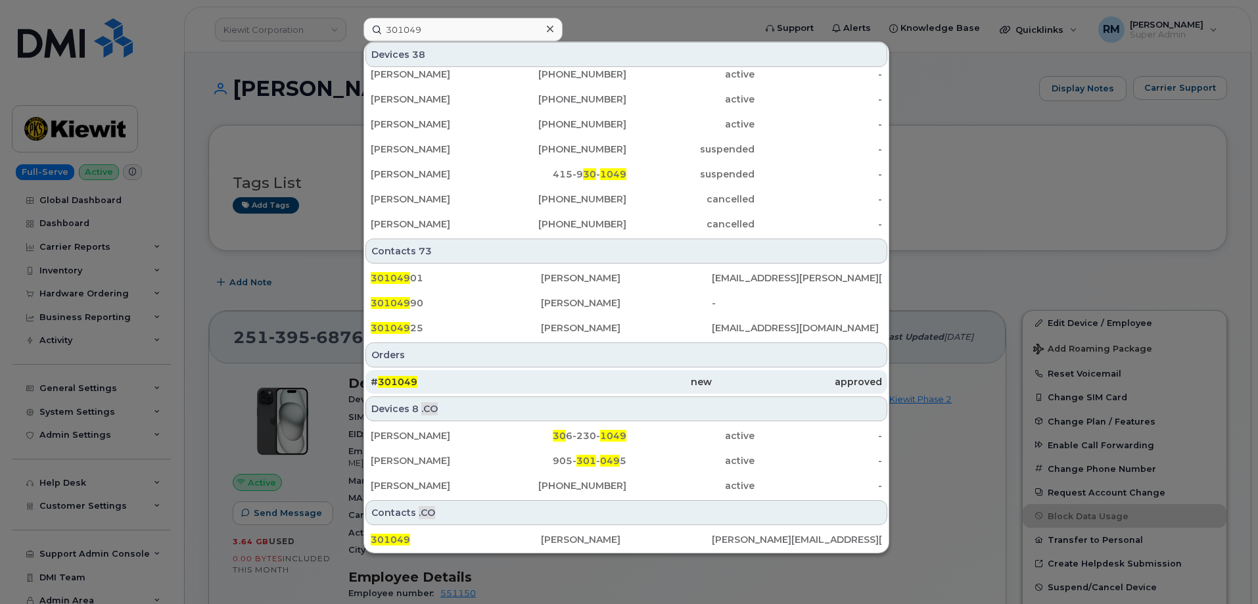
click at [396, 384] on span "301049" at bounding box center [397, 382] width 39 height 12
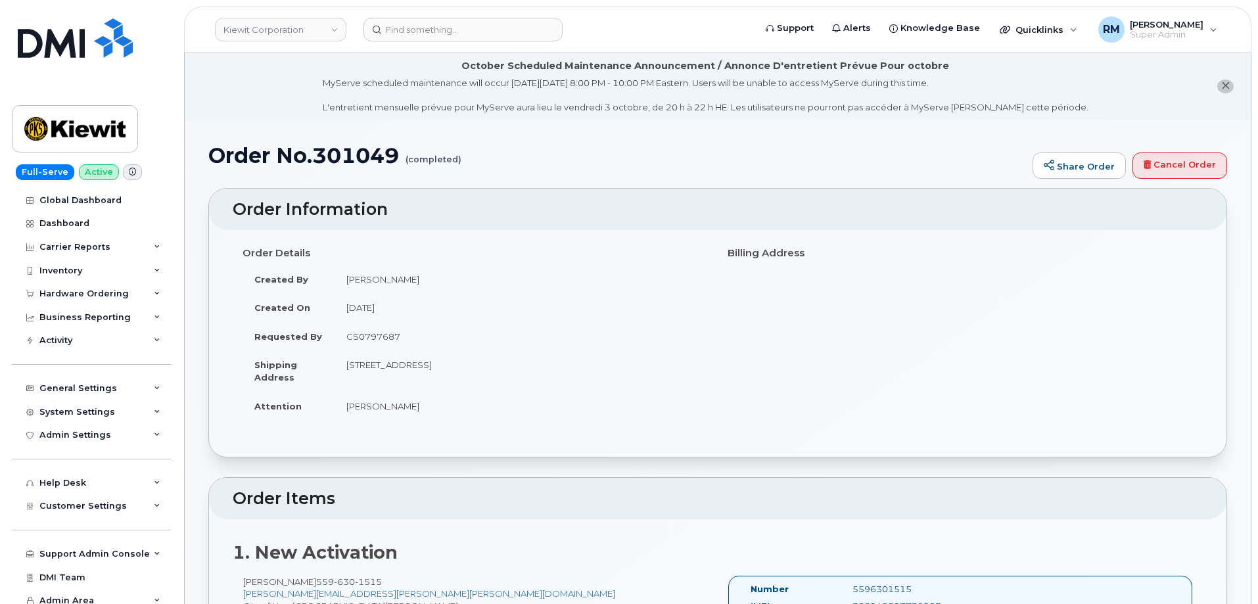
drag, startPoint x: 346, startPoint y: 365, endPoint x: 650, endPoint y: 375, distance: 303.3
click at [650, 375] on td "[STREET_ADDRESS]" at bounding box center [521, 370] width 373 height 41
copy td "[STREET_ADDRESS]"
click at [358, 152] on h1 "Order No.301049 (completed)" at bounding box center [617, 155] width 818 height 23
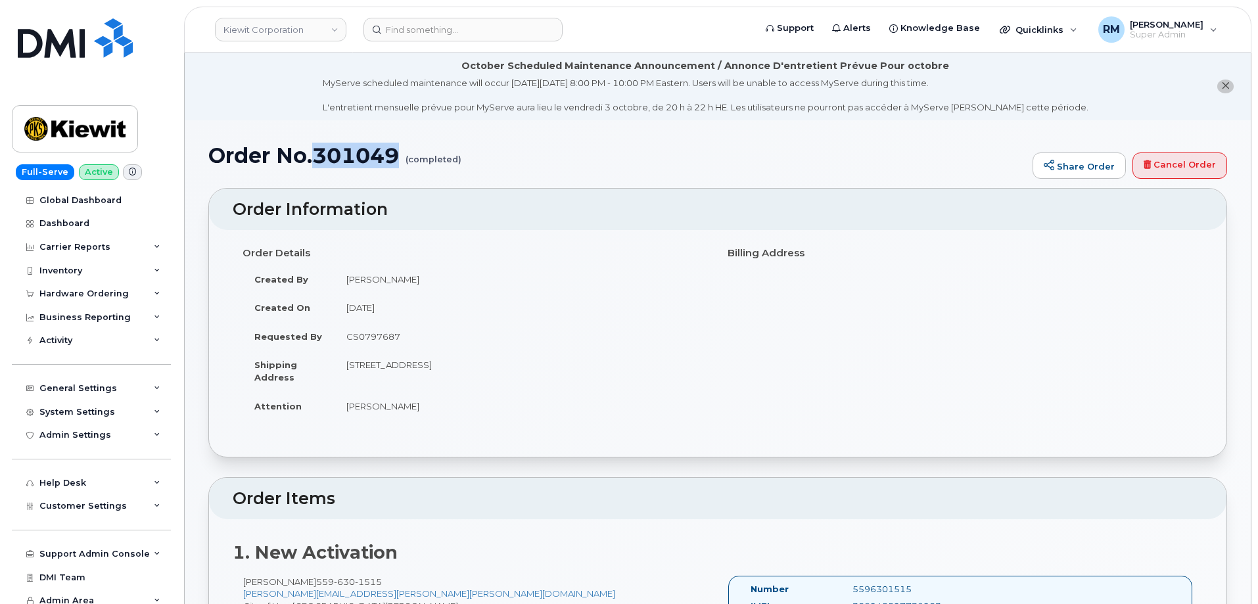
click at [358, 152] on h1 "Order No.301049 (completed)" at bounding box center [617, 155] width 818 height 23
copy h1 "301049"
drag, startPoint x: 623, startPoint y: 362, endPoint x: 343, endPoint y: 371, distance: 280.3
click at [343, 371] on td "[STREET_ADDRESS]" at bounding box center [521, 370] width 373 height 41
copy td "[STREET_ADDRESS]"
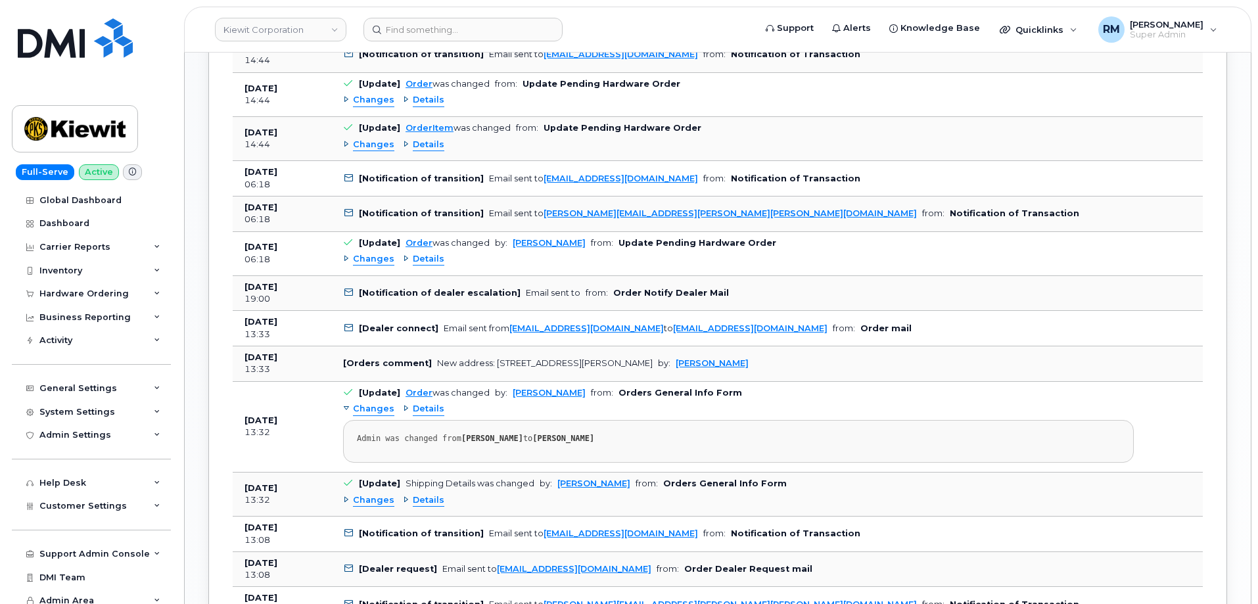
scroll to position [1315, 0]
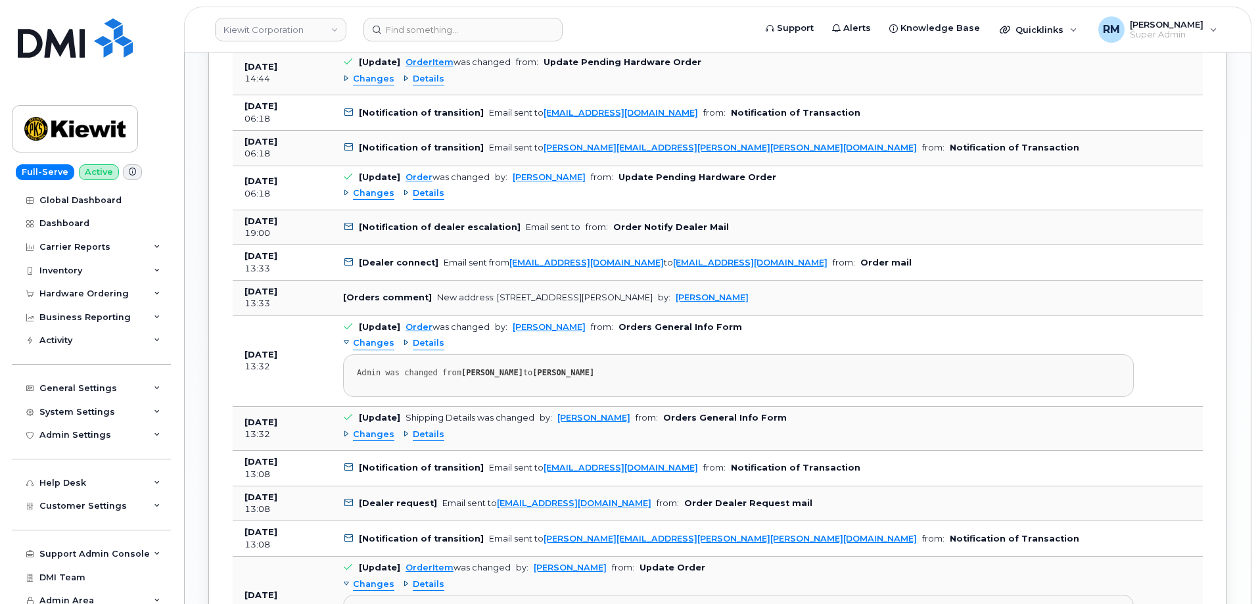
click at [878, 64] on td "[Update] OrderItem was changed from: Update Pending Hardware Order Changes Deta…" at bounding box center [738, 73] width 815 height 44
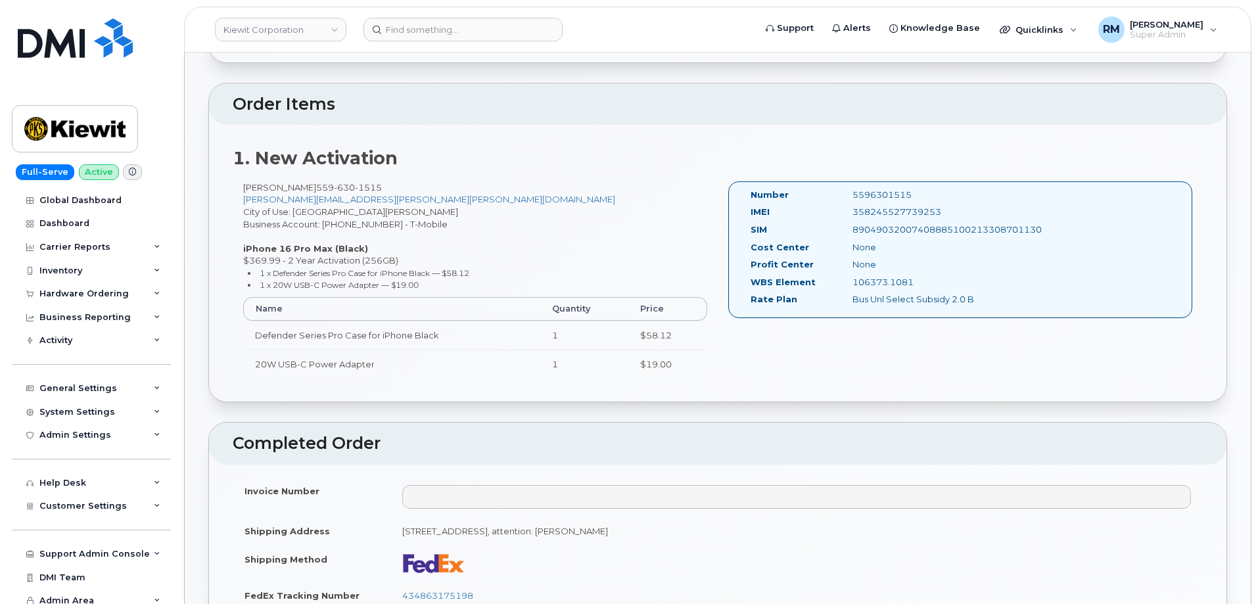
scroll to position [460, 0]
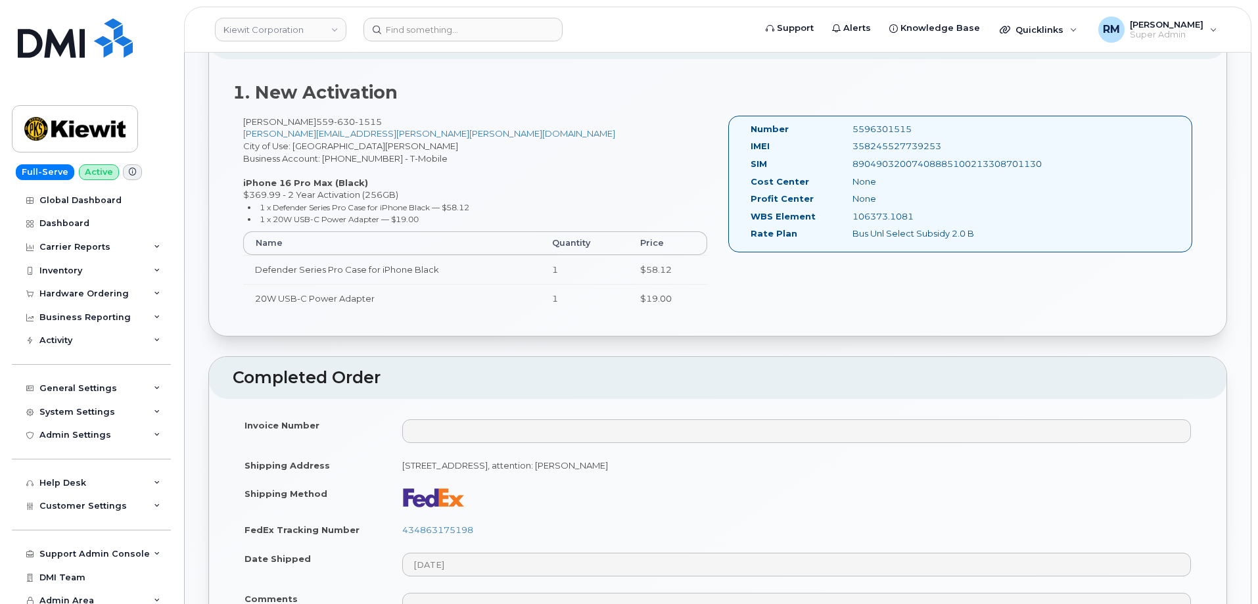
click at [618, 492] on td at bounding box center [797, 497] width 813 height 36
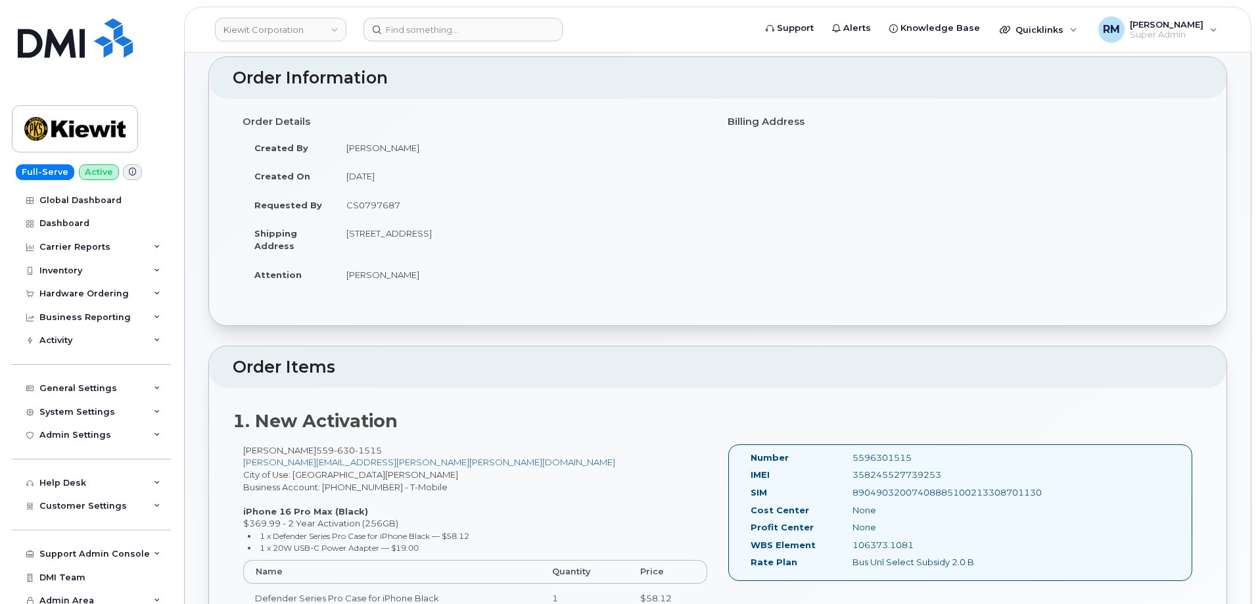
scroll to position [0, 0]
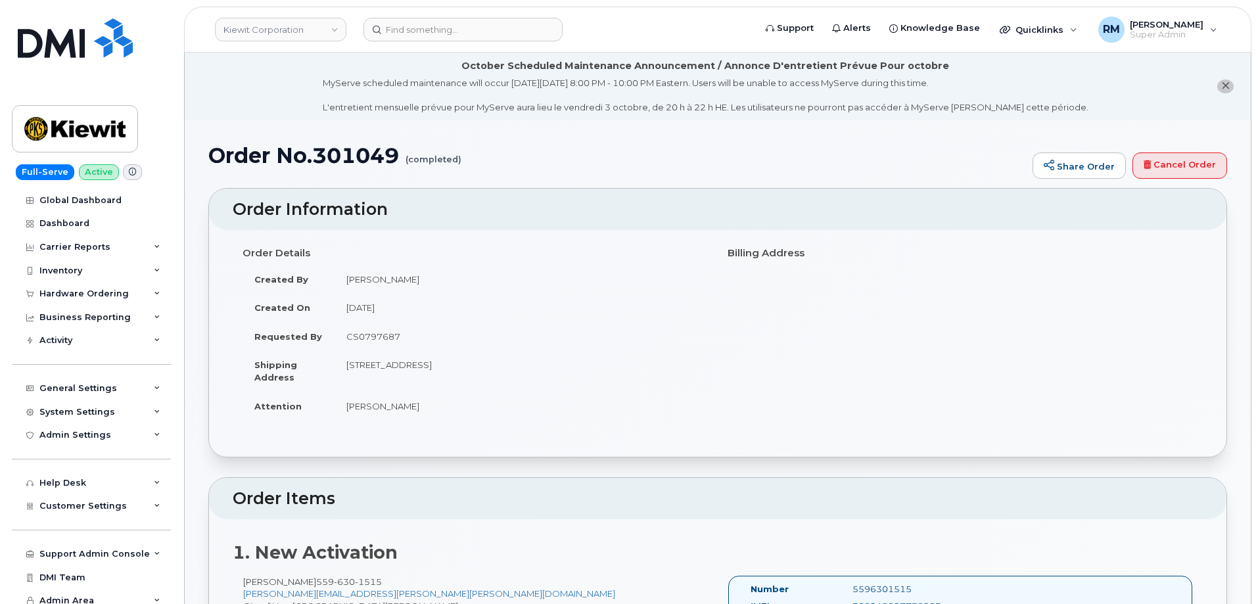
drag, startPoint x: 229, startPoint y: 433, endPoint x: 256, endPoint y: 517, distance: 87.5
click at [229, 433] on div "Order Details Created By [PERSON_NAME] Created On [DATE] Requested By CS0797687…" at bounding box center [718, 343] width 1018 height 226
click at [250, 444] on div at bounding box center [718, 444] width 970 height 1
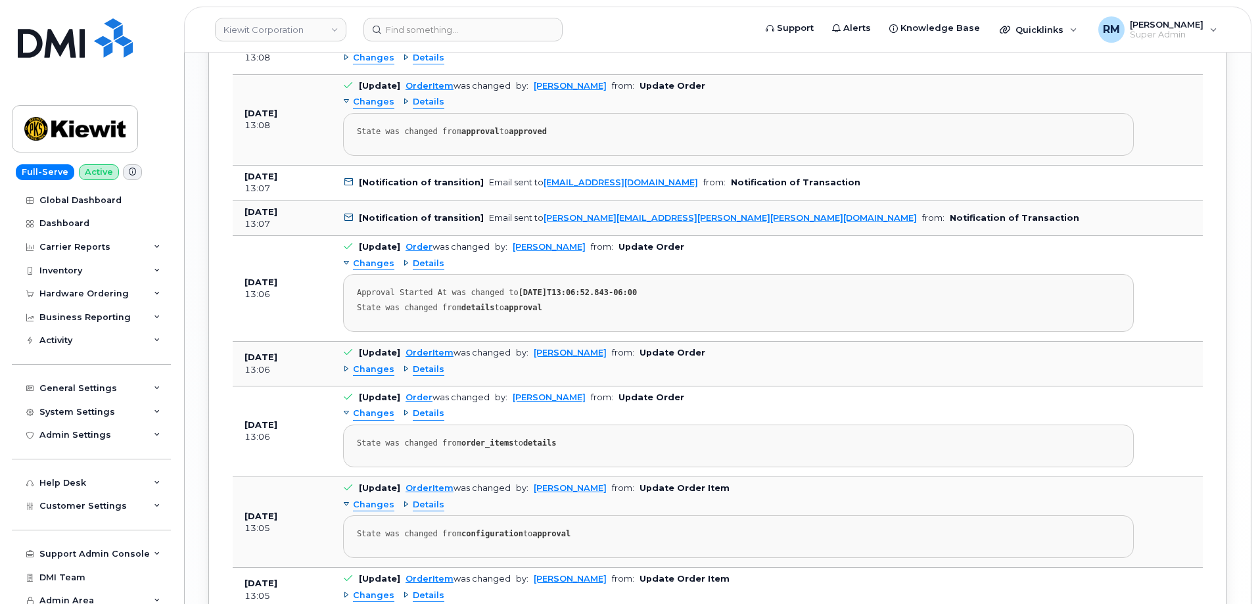
scroll to position [2077, 0]
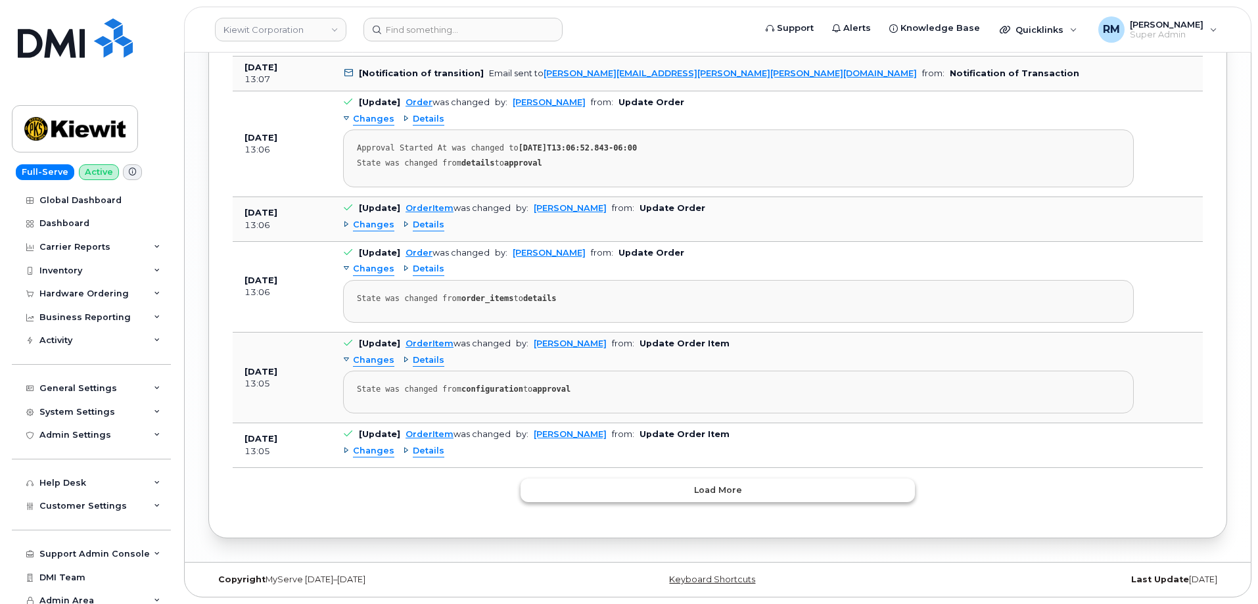
click at [696, 492] on span "Load more" at bounding box center [718, 490] width 48 height 12
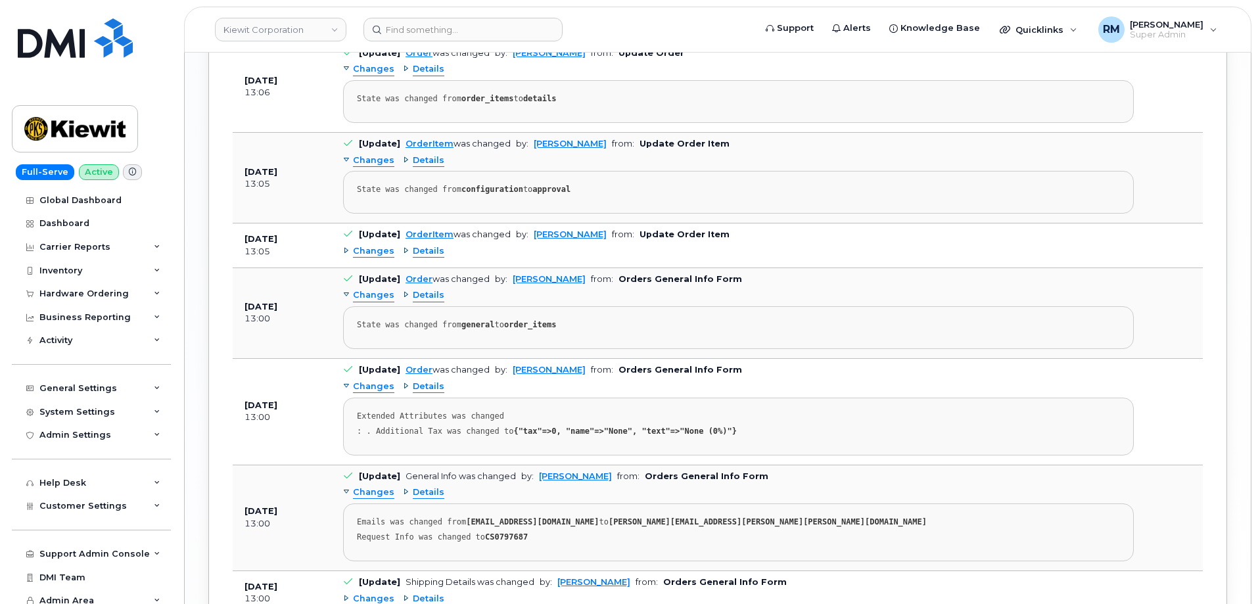
scroll to position [2468, 0]
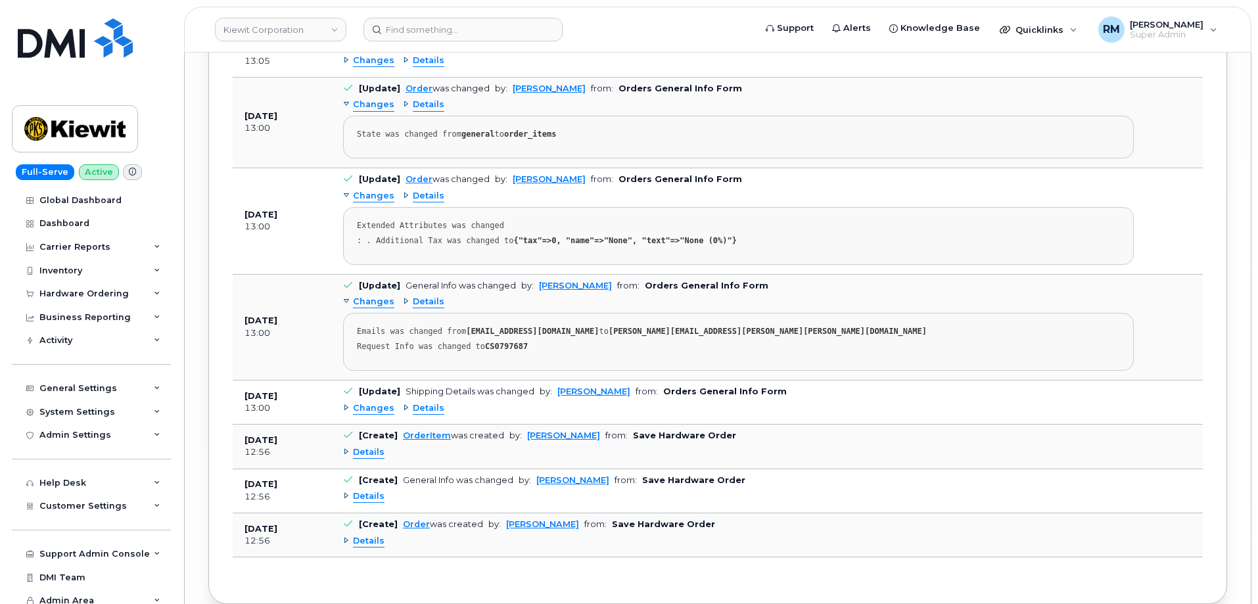
click at [502, 343] on strong "CS0797687" at bounding box center [506, 346] width 43 height 9
copy strong "CS0797687"
